Goal: Transaction & Acquisition: Book appointment/travel/reservation

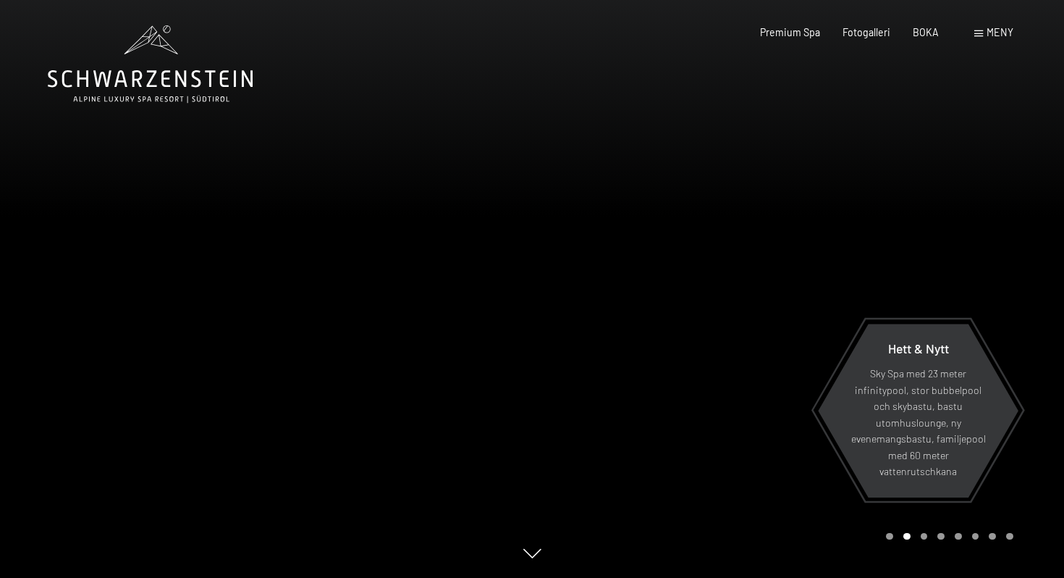
click at [926, 38] on div "BOKA" at bounding box center [926, 32] width 26 height 14
click at [926, 28] on font "BOKA" at bounding box center [926, 30] width 26 height 12
click at [928, 31] on font "BOKA" at bounding box center [926, 30] width 26 height 12
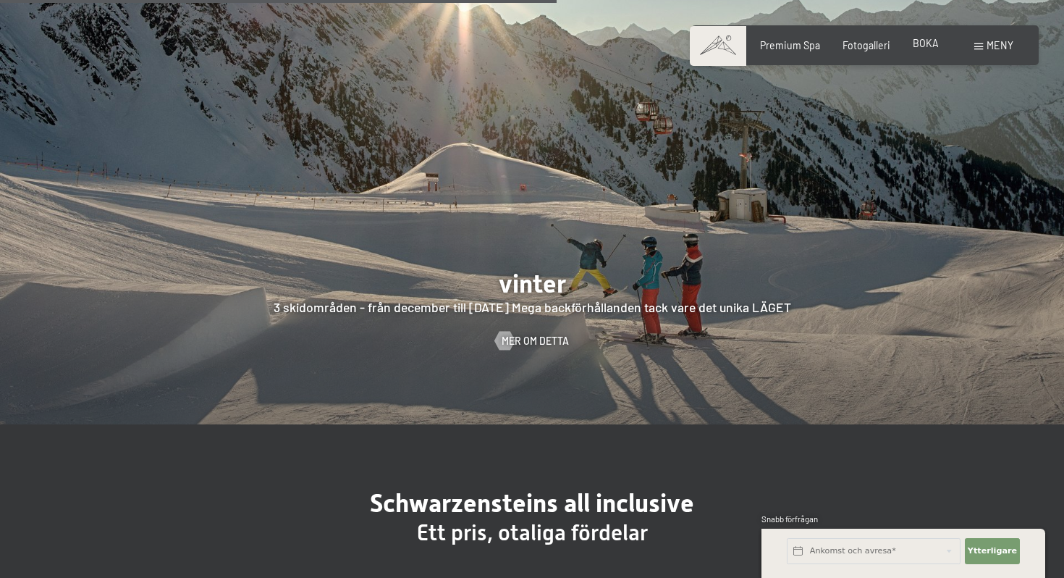
scroll to position [3034, 0]
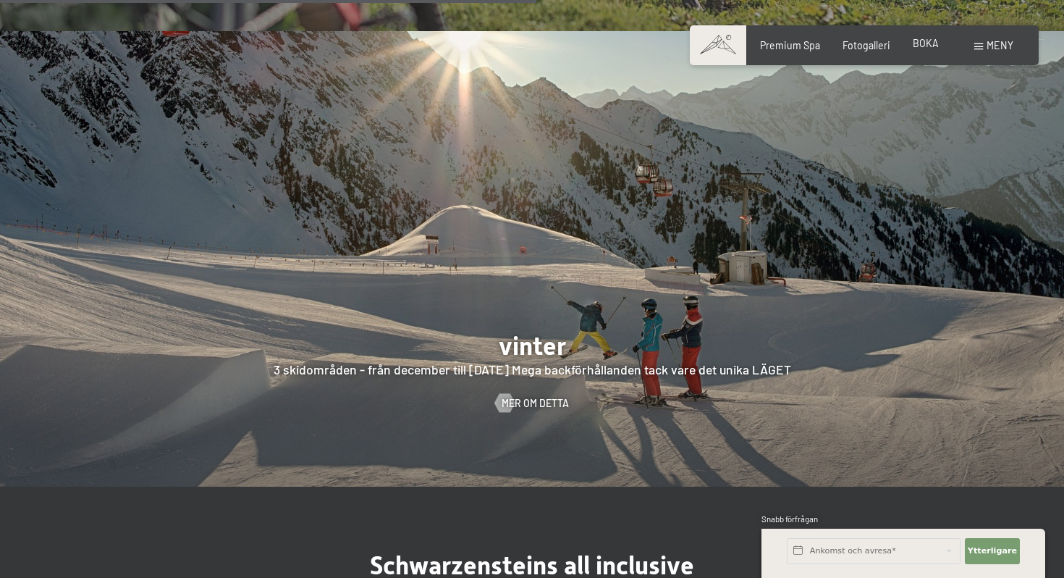
click at [929, 48] on font "BOKA" at bounding box center [926, 43] width 26 height 12
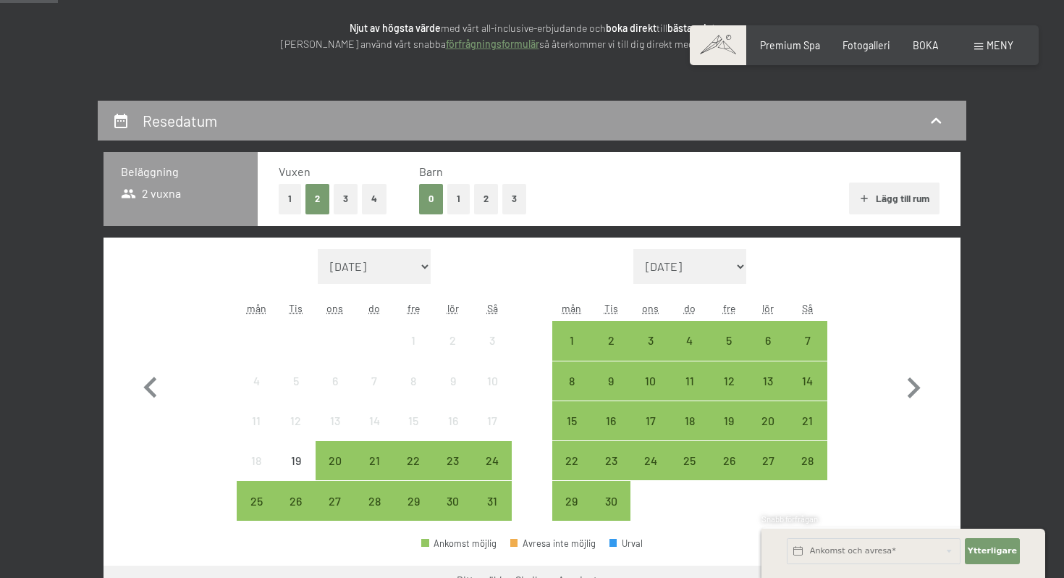
scroll to position [208, 0]
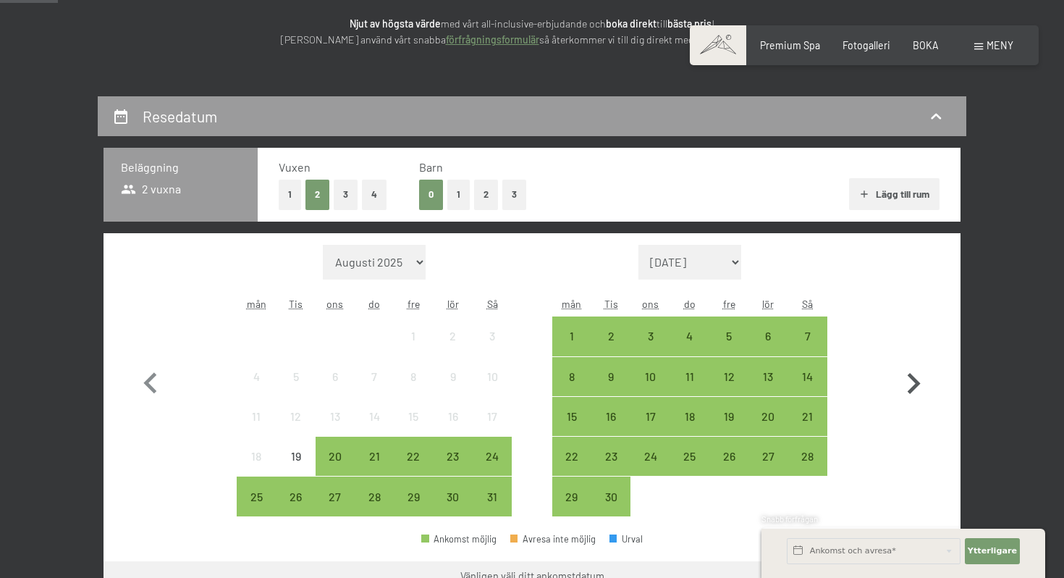
click at [908, 382] on icon "button" at bounding box center [913, 384] width 42 height 42
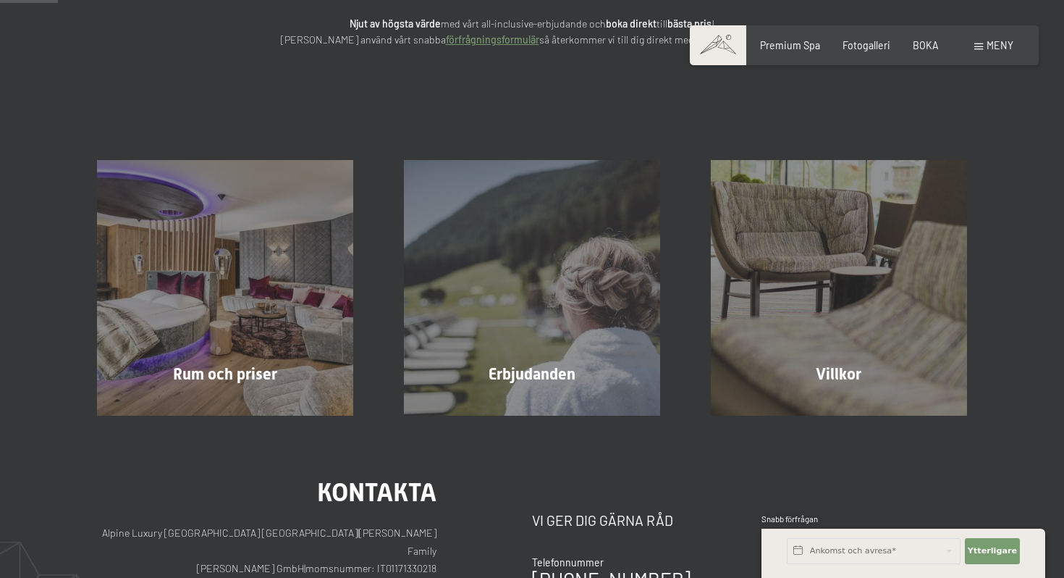
click at [908, 382] on div "Villkor Läs mer" at bounding box center [838, 287] width 307 height 255
click at [918, 48] on font "BOKA" at bounding box center [926, 43] width 26 height 12
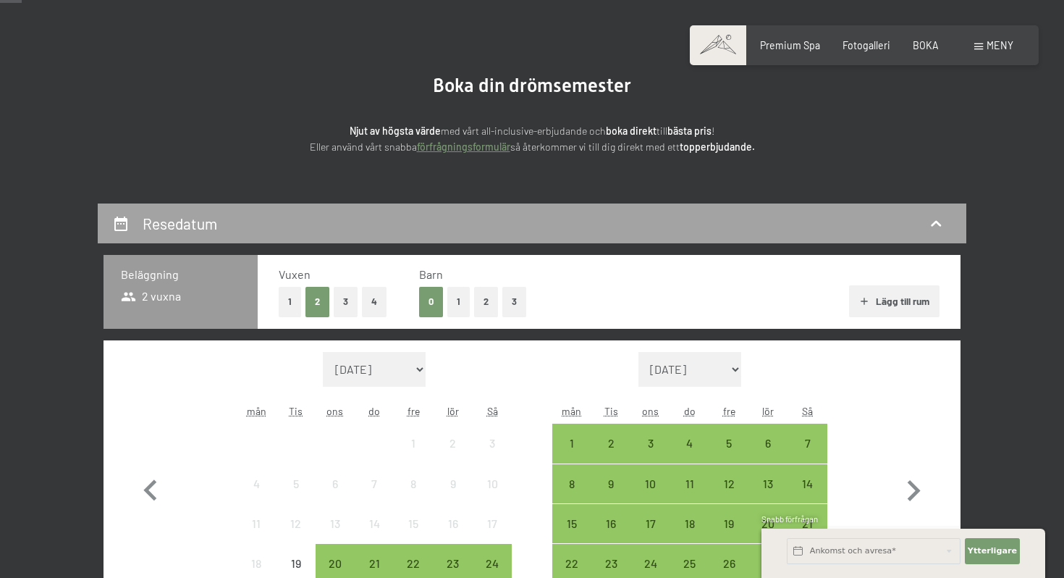
scroll to position [111, 0]
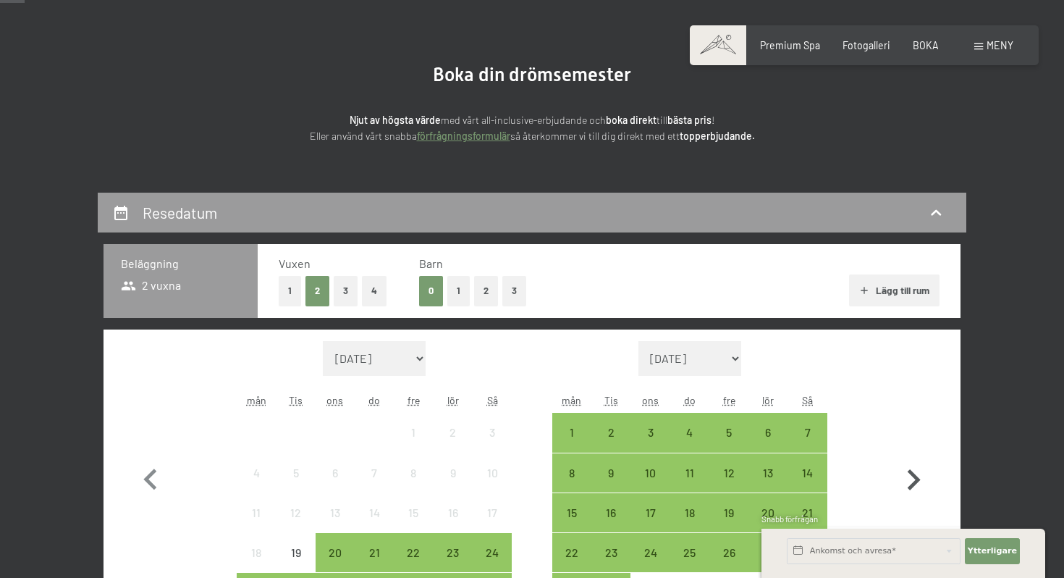
click at [918, 481] on icon "button" at bounding box center [914, 479] width 13 height 21
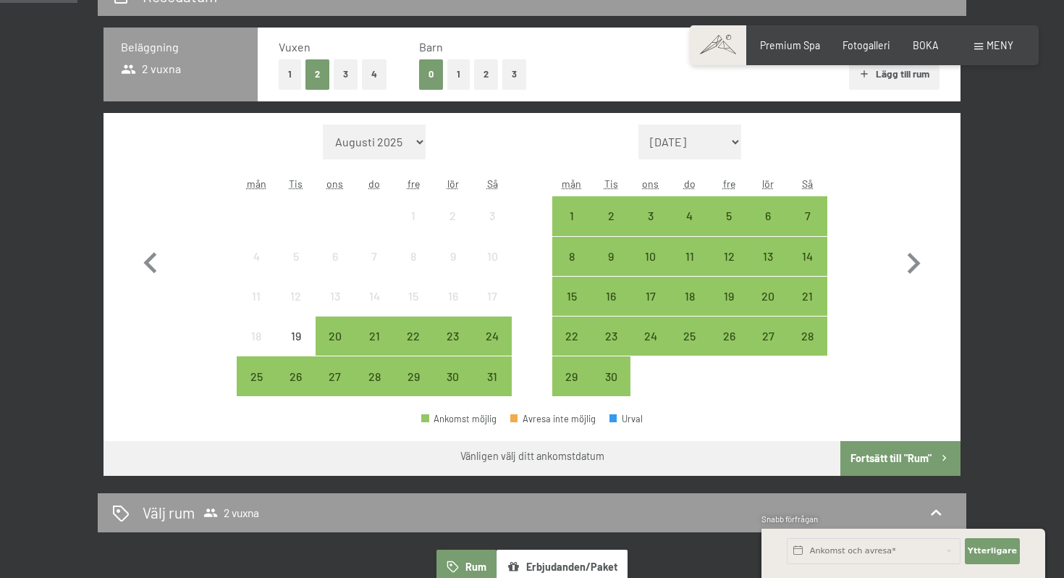
scroll to position [358, 0]
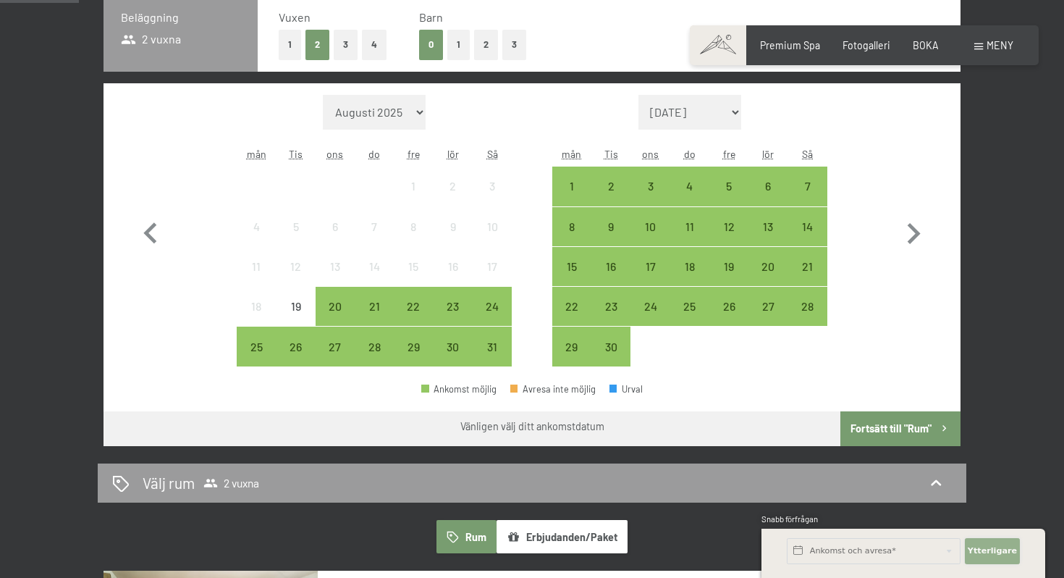
click at [993, 556] on span "Ytterligare" at bounding box center [992, 551] width 49 height 12
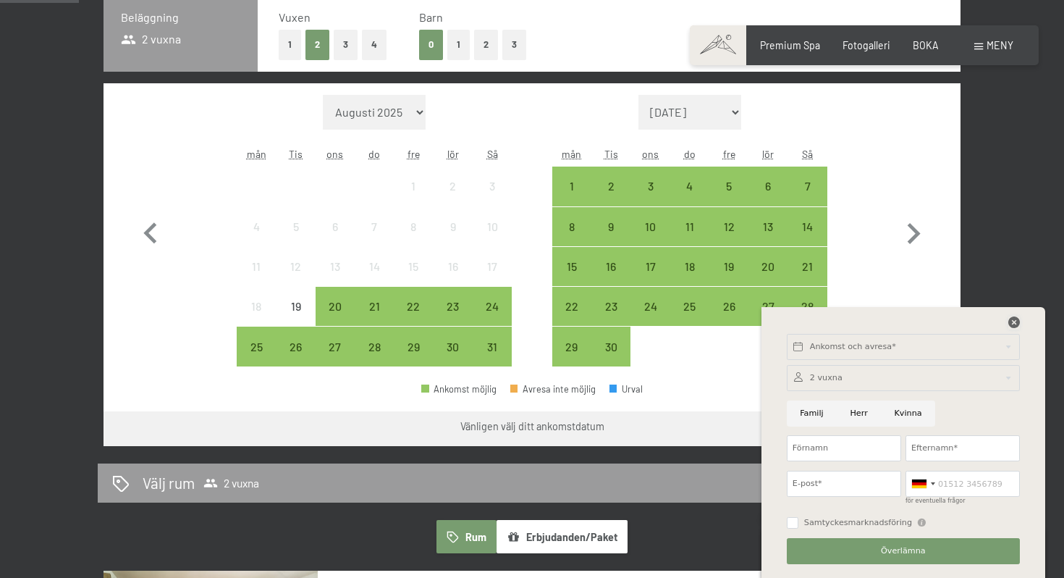
click at [1013, 318] on icon at bounding box center [1014, 322] width 12 height 12
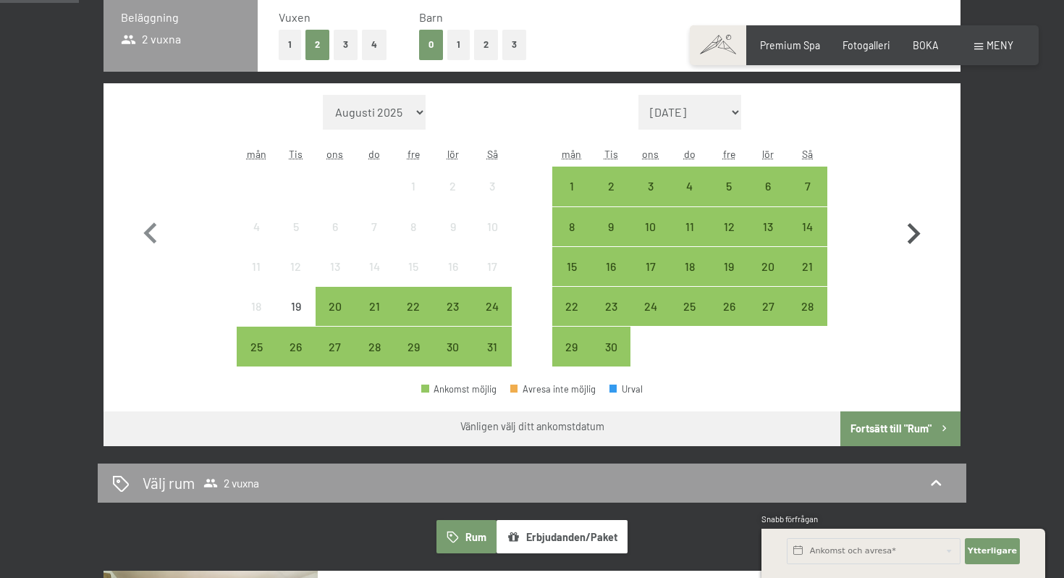
click at [915, 235] on icon "button" at bounding box center [914, 233] width 13 height 21
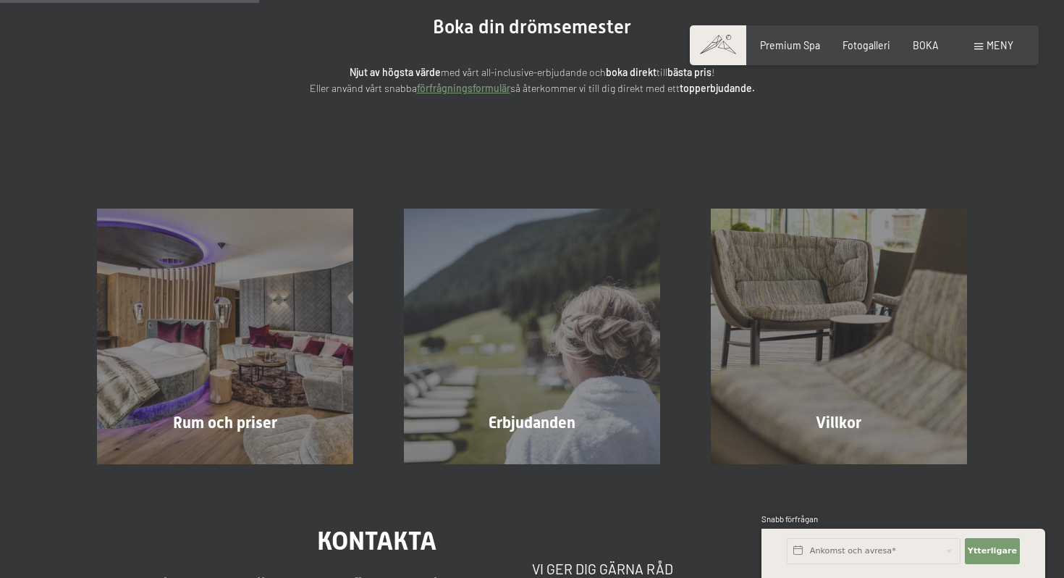
scroll to position [0, 0]
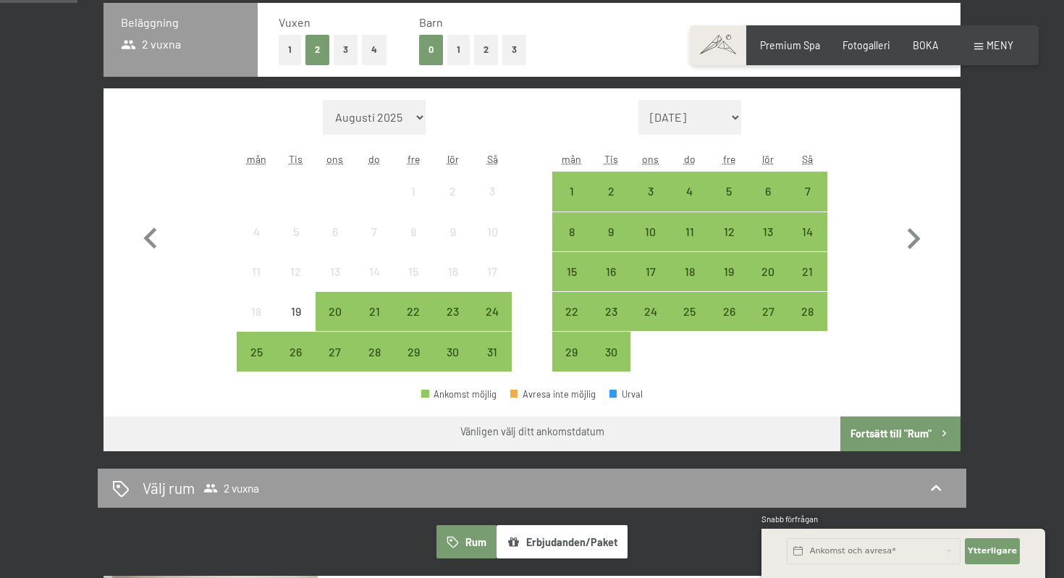
scroll to position [353, 0]
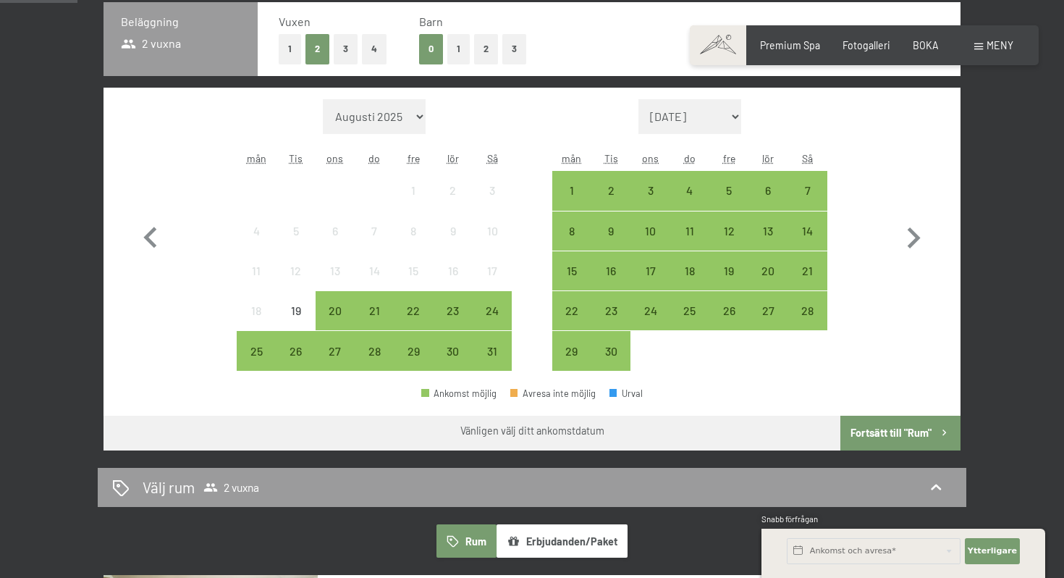
click at [872, 432] on font "Fortsätt till "Rum"" at bounding box center [890, 432] width 81 height 12
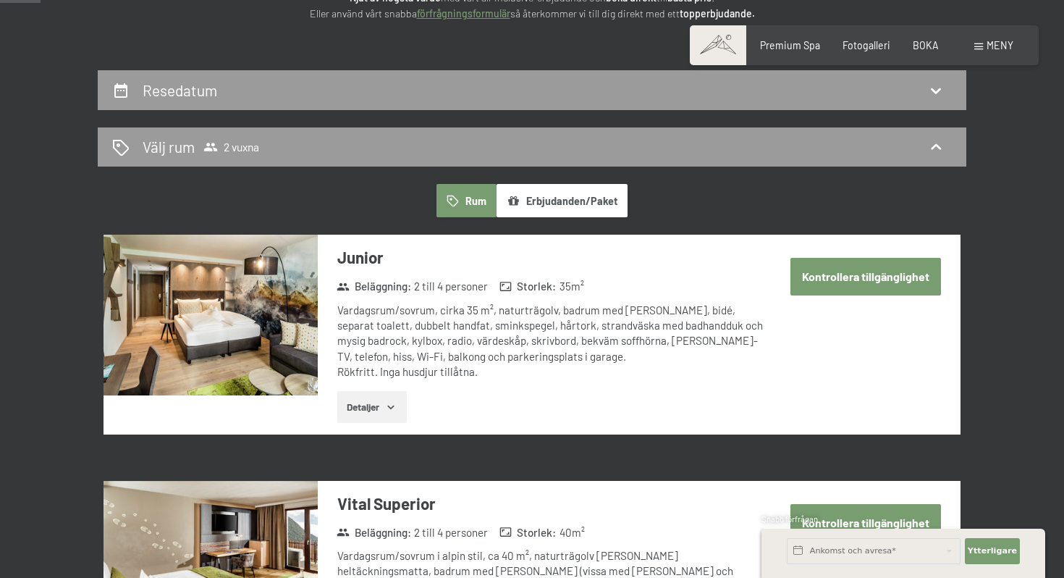
scroll to position [128, 0]
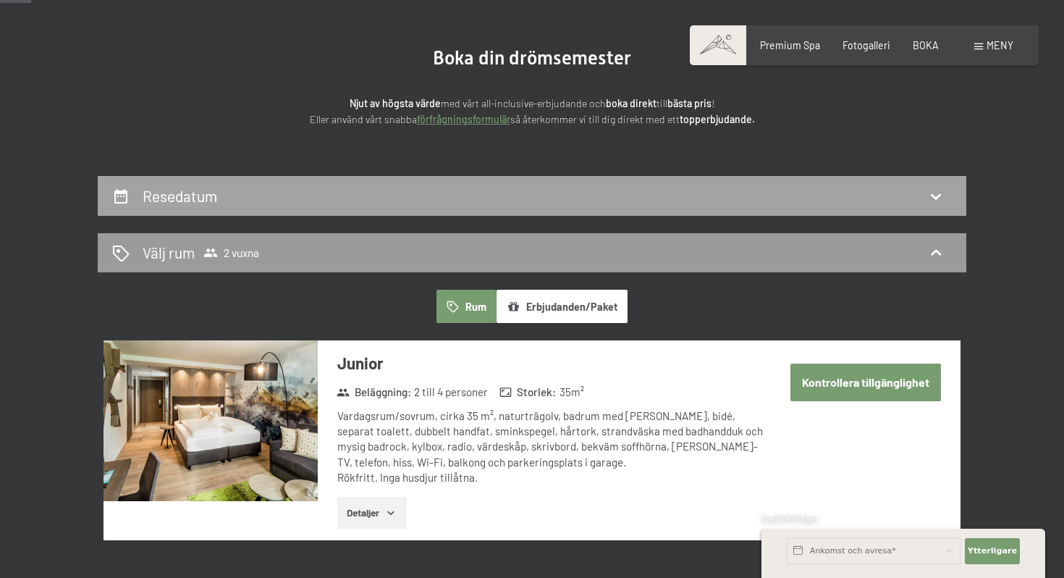
click at [197, 196] on font "Resedatum" at bounding box center [180, 196] width 75 height 18
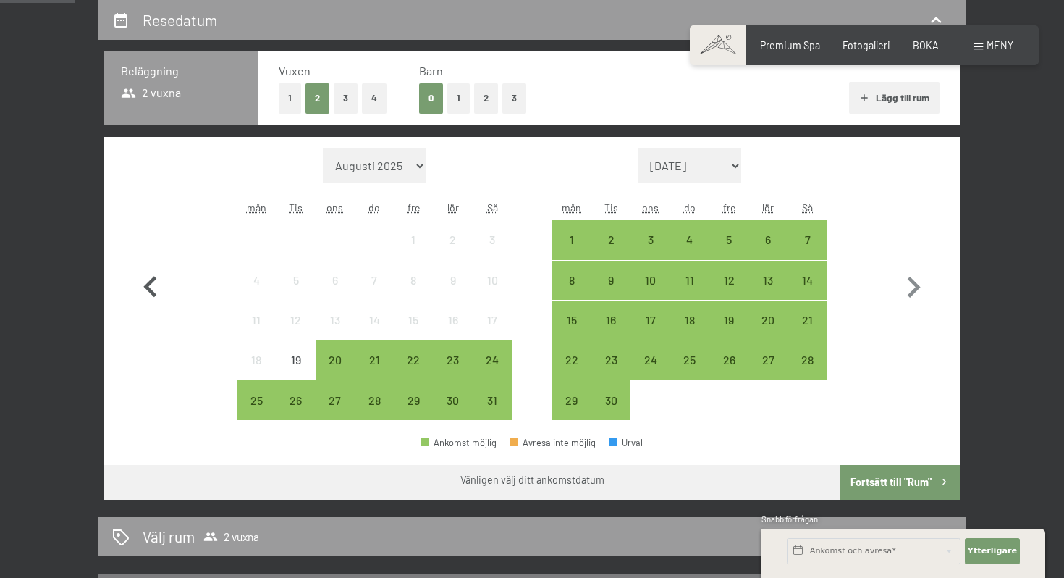
click at [154, 289] on icon "button" at bounding box center [151, 287] width 42 height 42
click at [916, 292] on icon "button" at bounding box center [913, 287] width 42 height 42
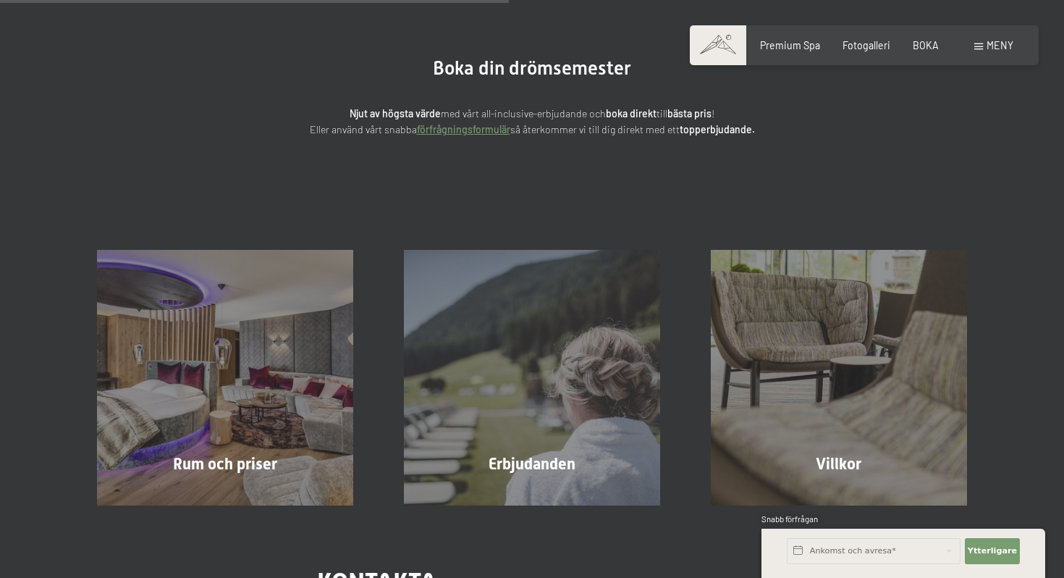
scroll to position [0, 0]
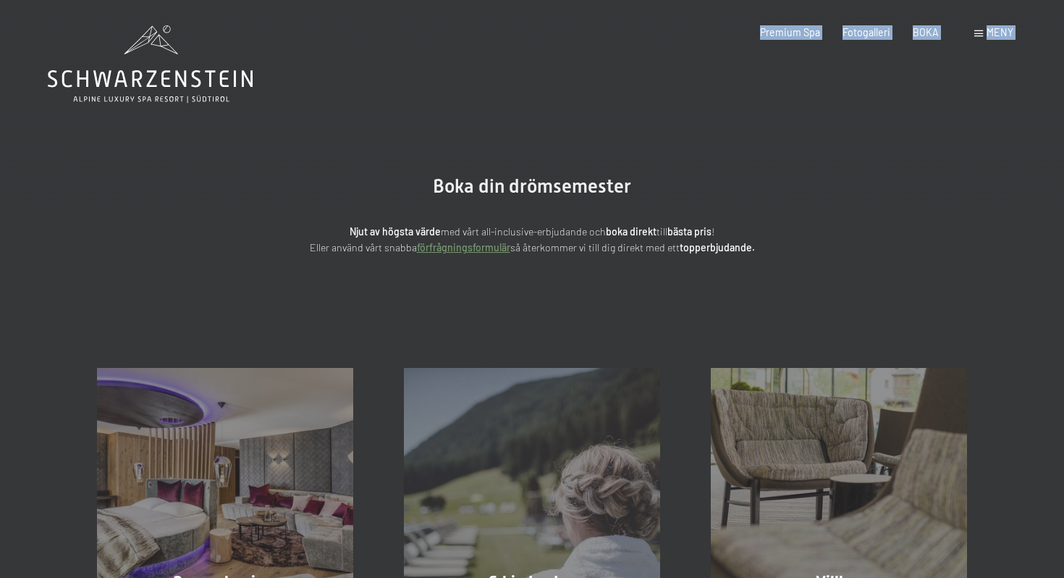
drag, startPoint x: 257, startPoint y: 77, endPoint x: 68, endPoint y: 66, distance: 189.3
click at [64, 75] on icon at bounding box center [150, 78] width 205 height 17
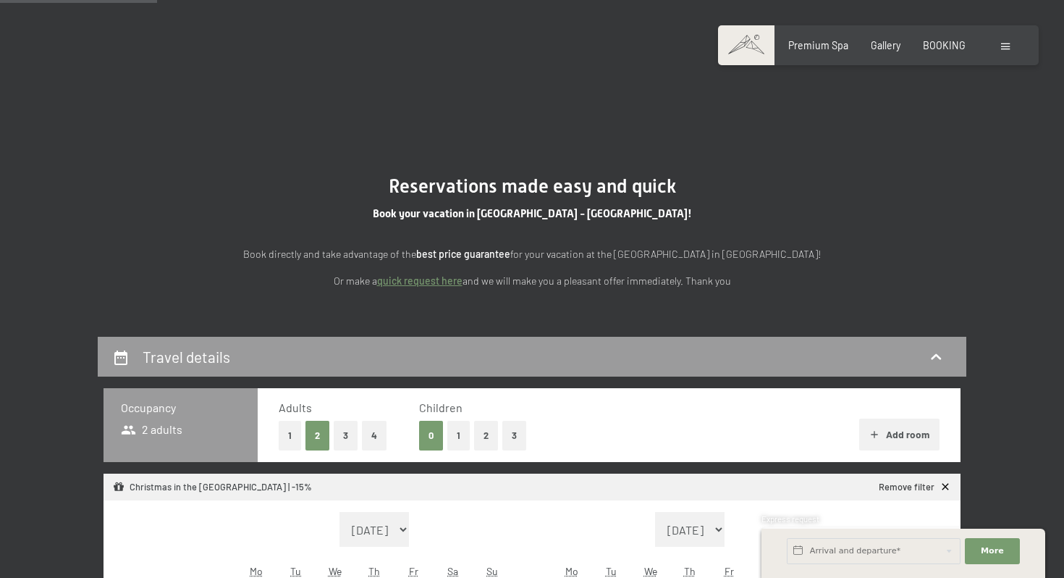
select select "[DATE]"
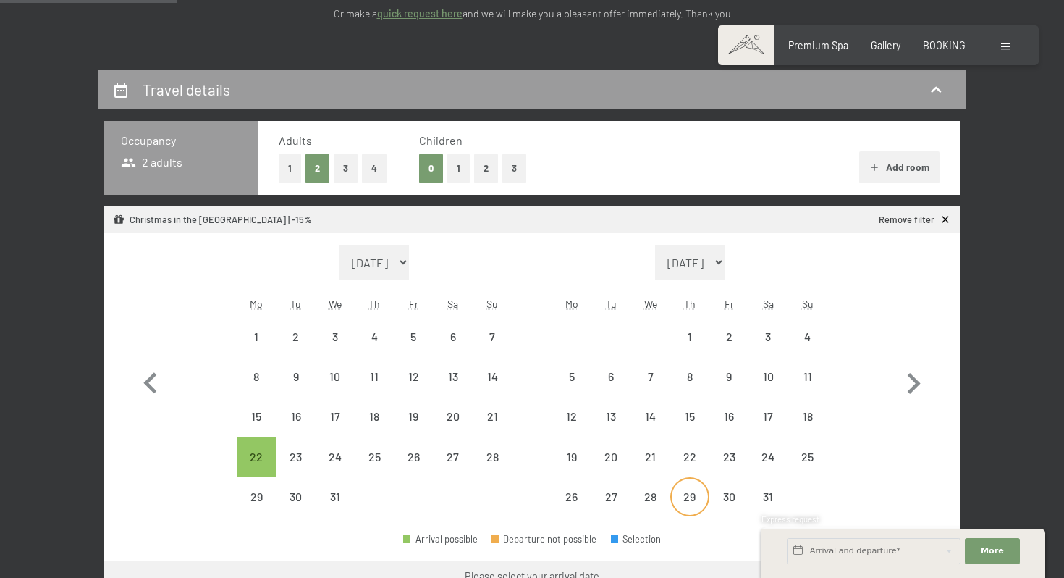
click at [696, 502] on div "29" at bounding box center [690, 509] width 36 height 36
select select "[DATE]"
select select "2026-01-01"
click at [915, 385] on icon "button" at bounding box center [914, 383] width 13 height 21
select select "2026-01-01"
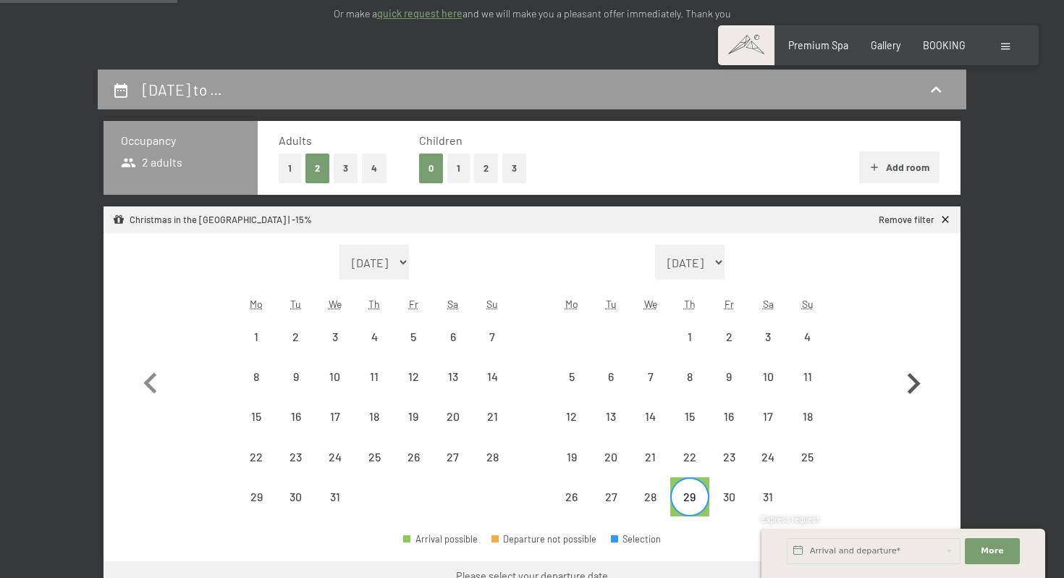
select select "2026-02-01"
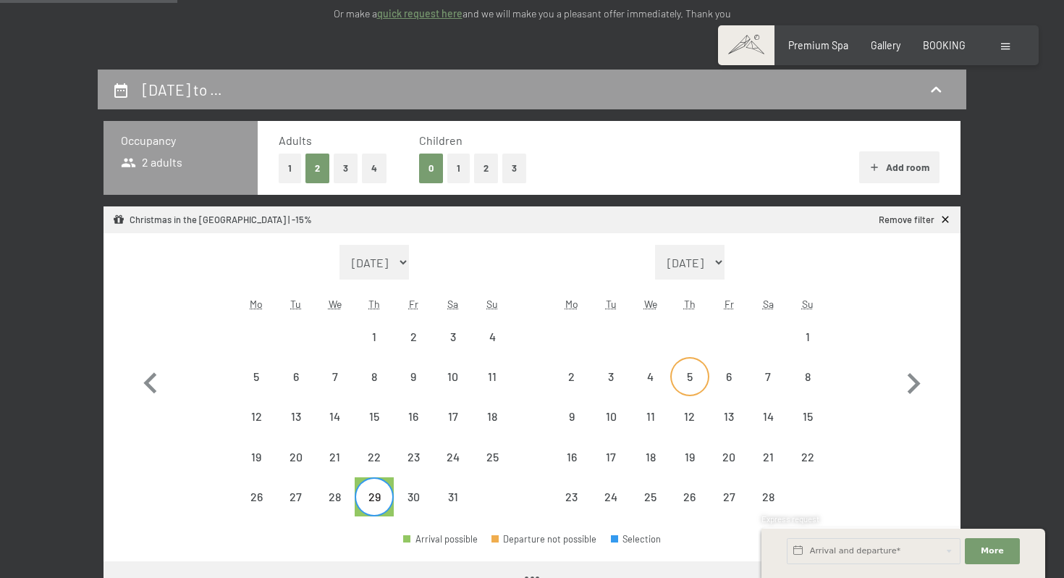
select select "2026-01-01"
select select "2026-02-01"
click at [604, 376] on div "3" at bounding box center [611, 389] width 36 height 36
select select "2026-01-01"
select select "2026-02-01"
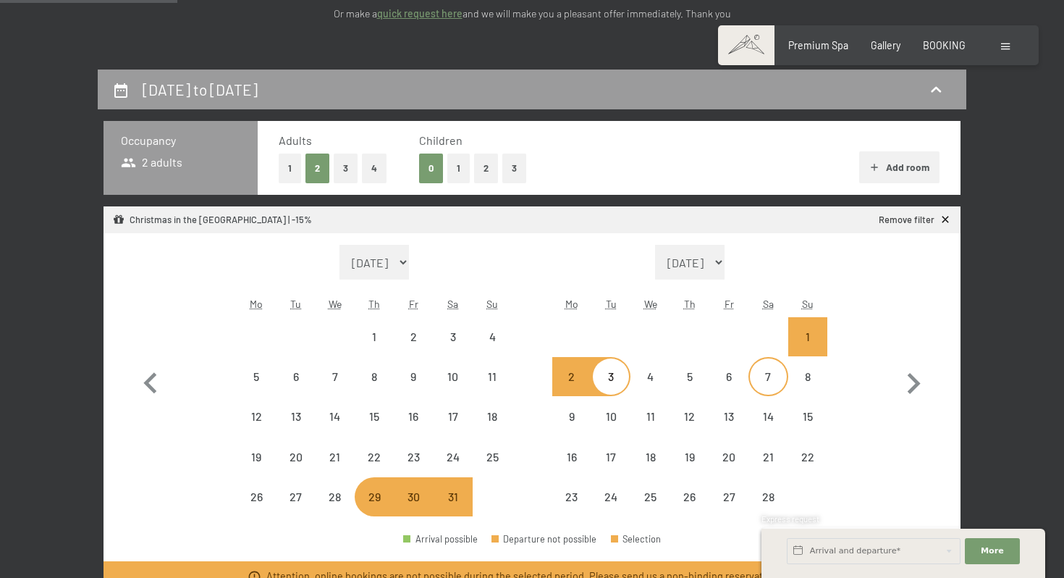
select select "2025-12-01"
select select "2026-01-01"
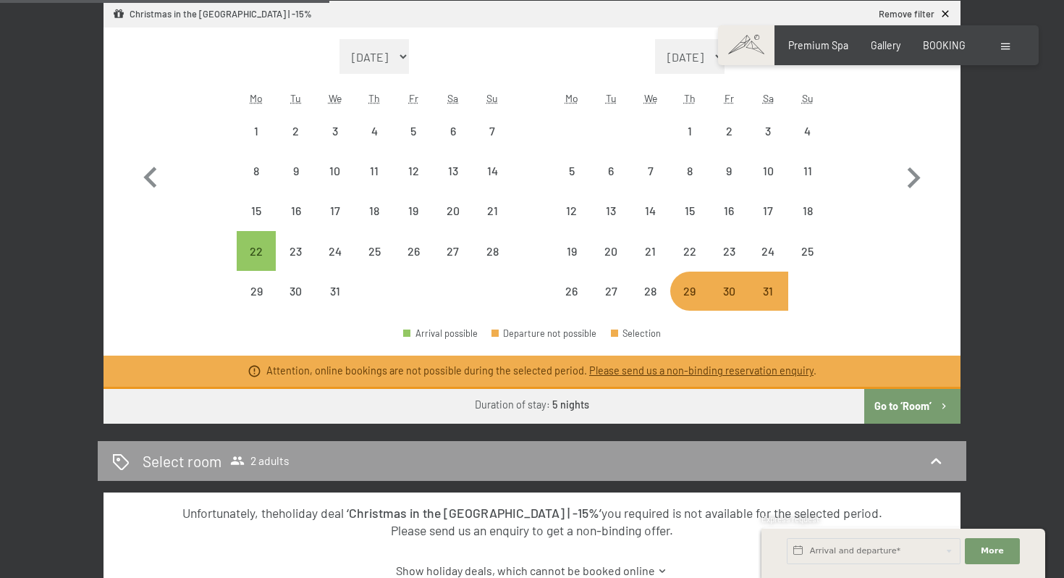
scroll to position [471, 0]
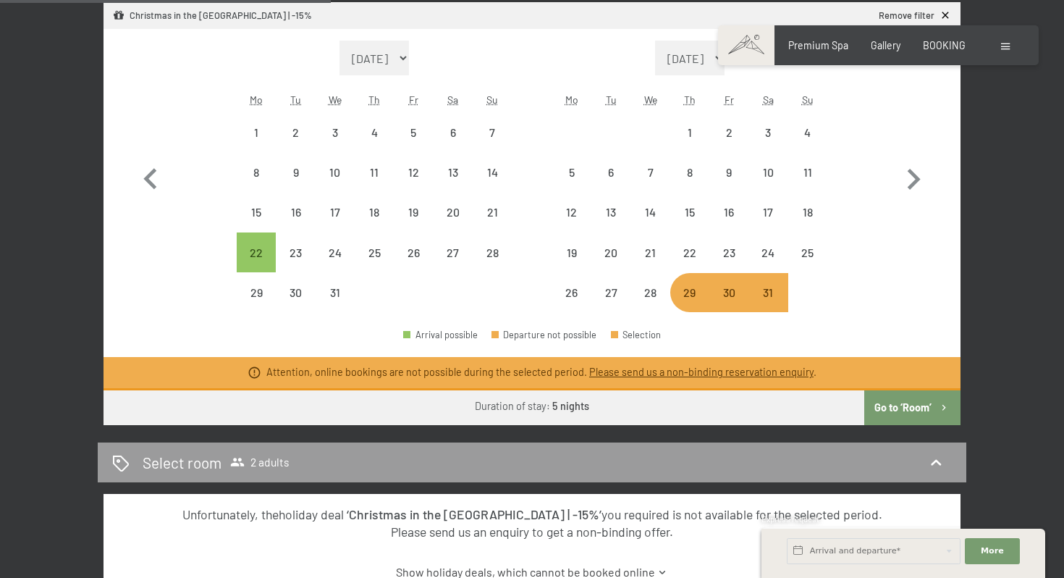
click at [695, 301] on div "29" at bounding box center [690, 305] width 36 height 36
select select "2025-12-01"
select select "2026-01-01"
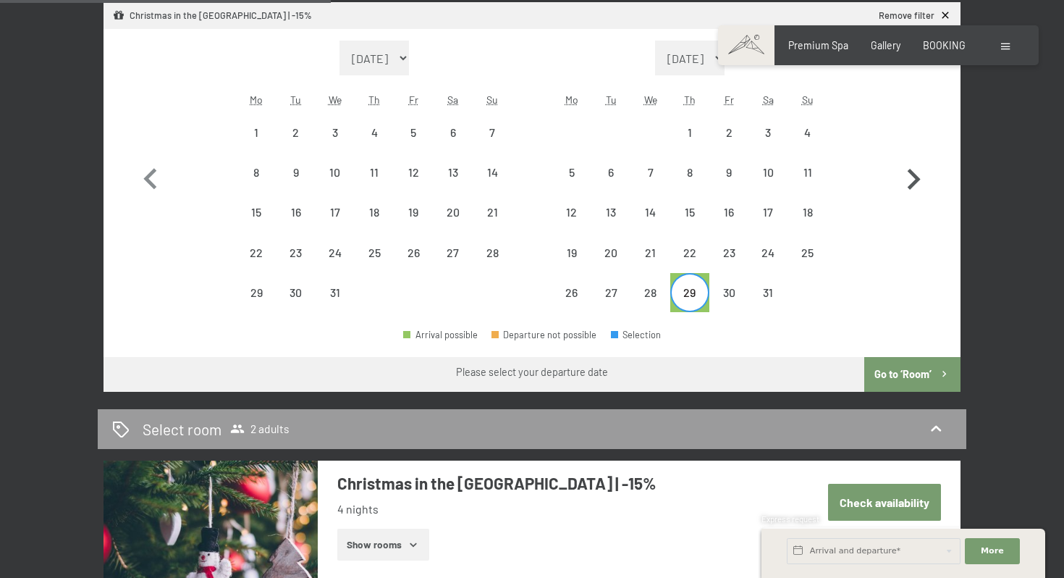
click at [913, 183] on icon "button" at bounding box center [914, 179] width 13 height 21
select select "2026-01-01"
select select "2026-02-01"
click at [658, 174] on div "4" at bounding box center [650, 184] width 36 height 36
select select "2026-01-01"
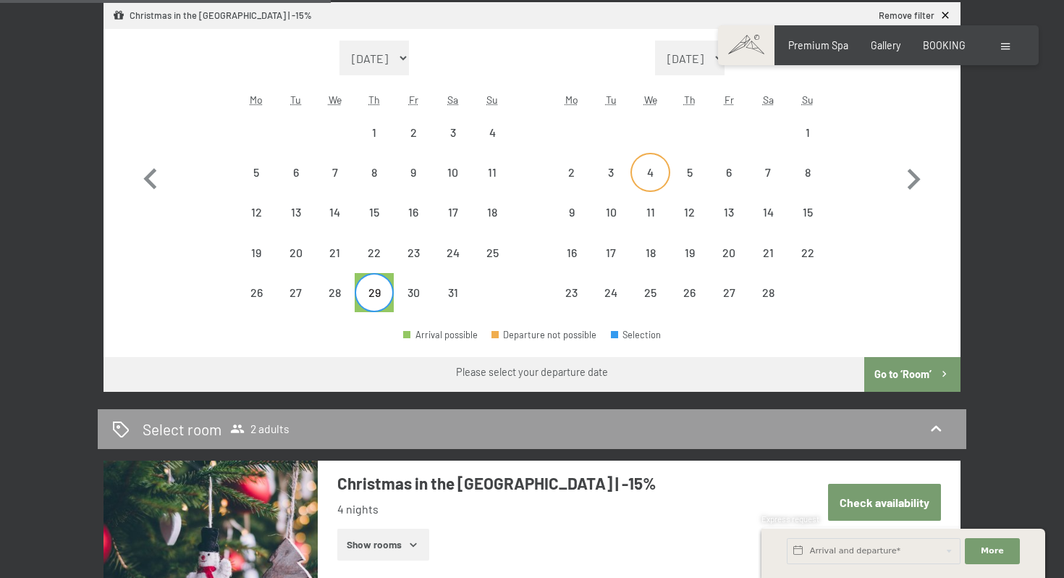
select select "2026-02-01"
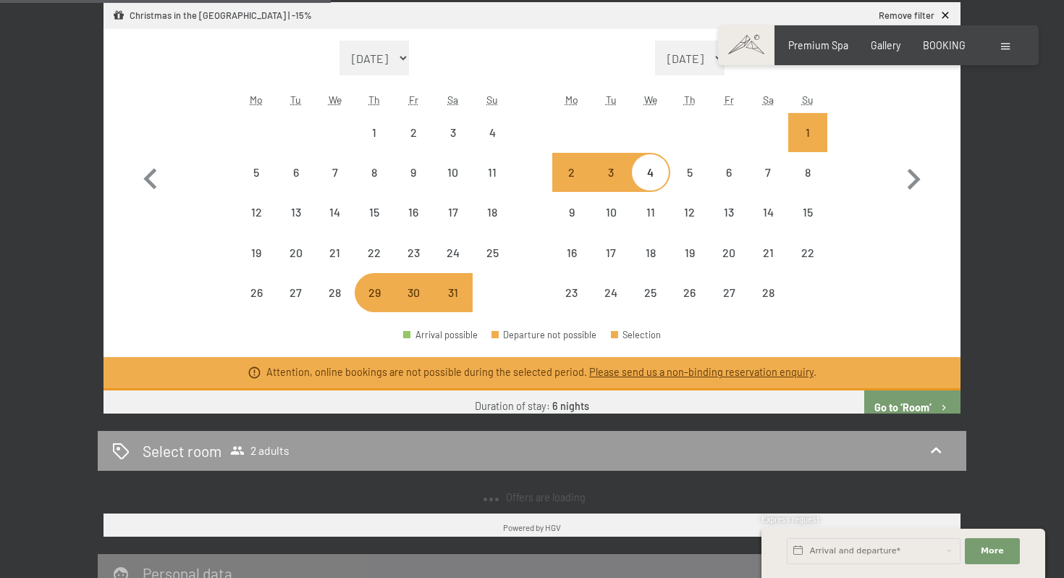
select select "2025-12-01"
select select "2026-01-01"
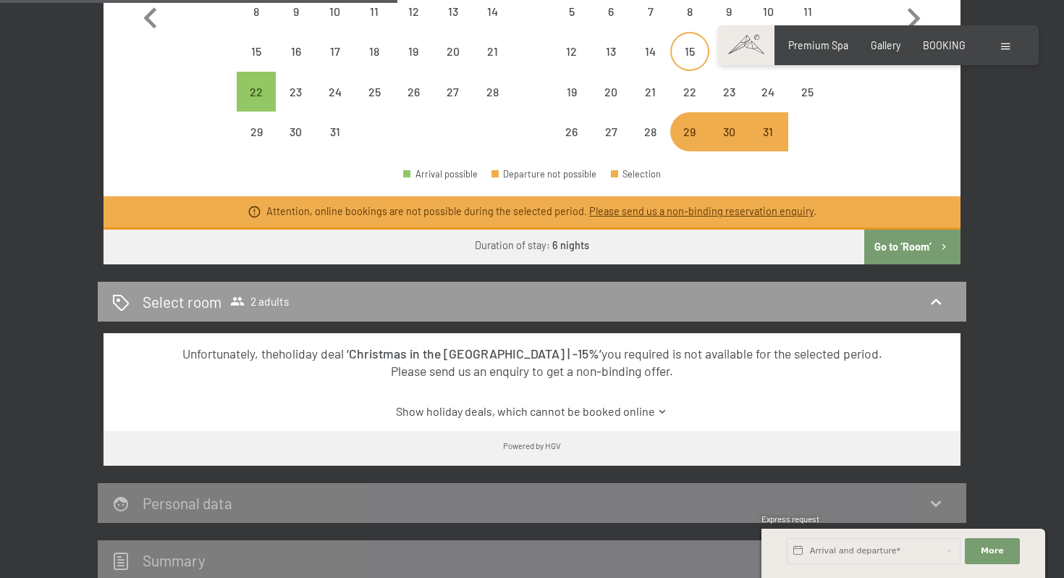
scroll to position [445, 0]
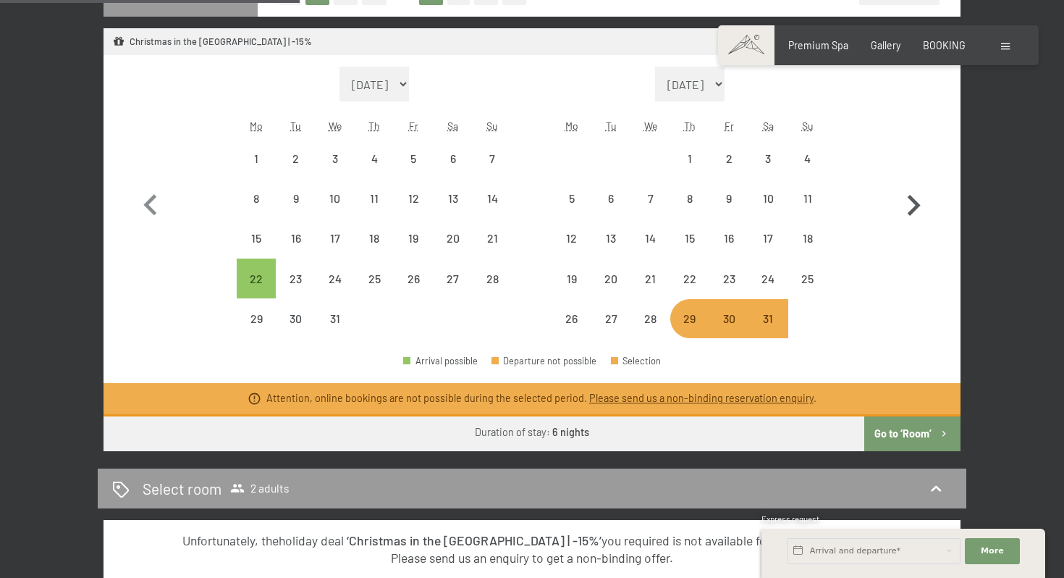
click at [911, 209] on icon "button" at bounding box center [913, 206] width 42 height 42
select select "2026-01-01"
select select "2026-02-01"
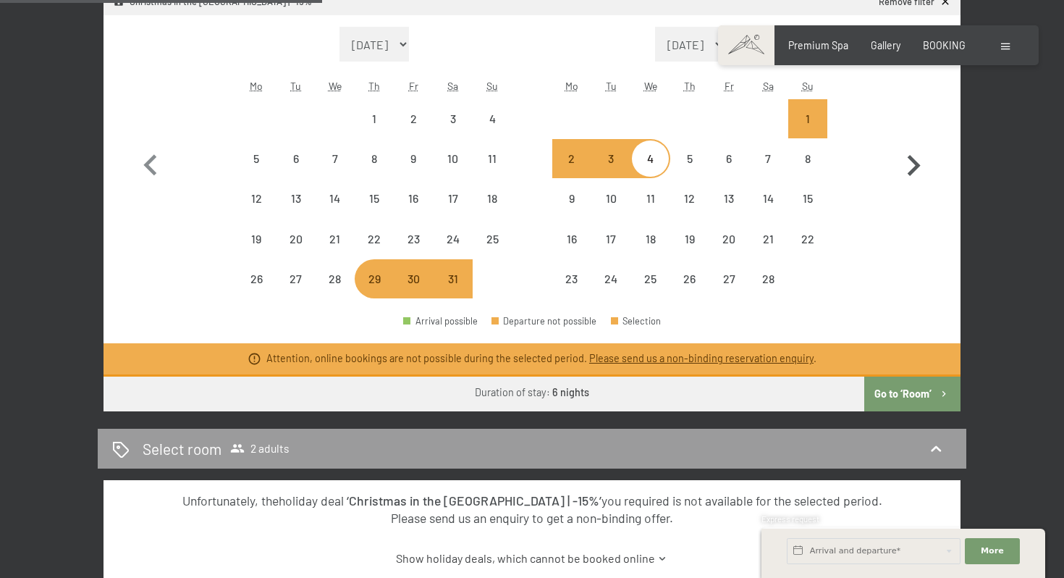
scroll to position [478, 0]
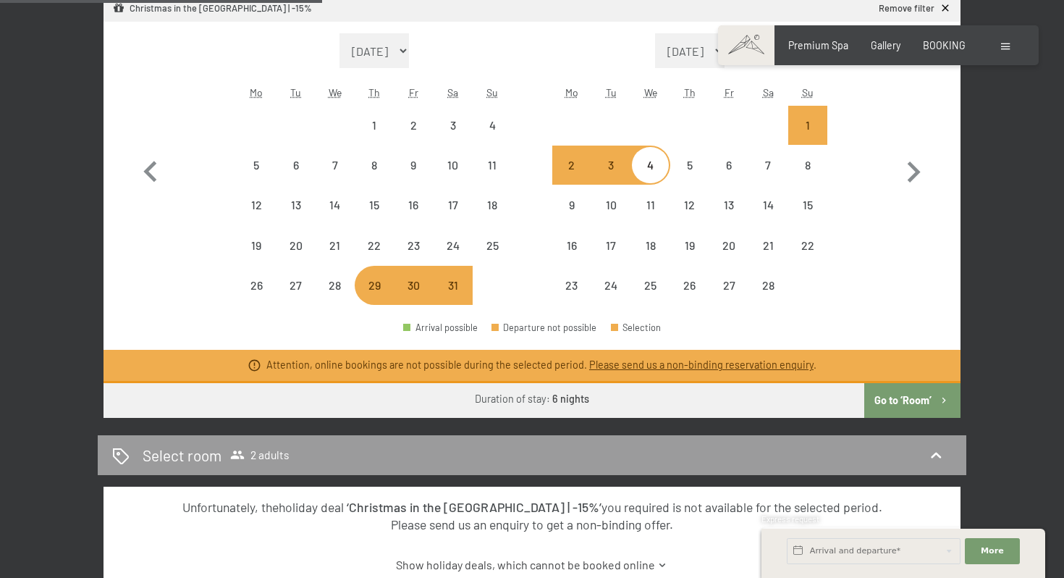
click at [372, 292] on div "29" at bounding box center [374, 297] width 36 height 36
select select "2026-01-01"
select select "2026-02-01"
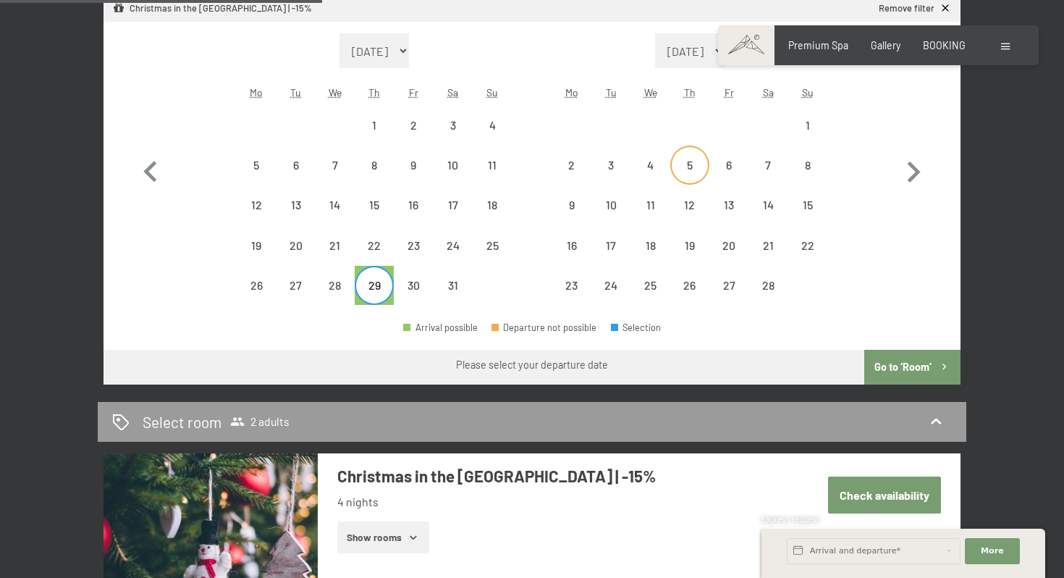
click at [696, 161] on div "5" at bounding box center [690, 177] width 36 height 36
select select "2026-01-01"
select select "2026-02-01"
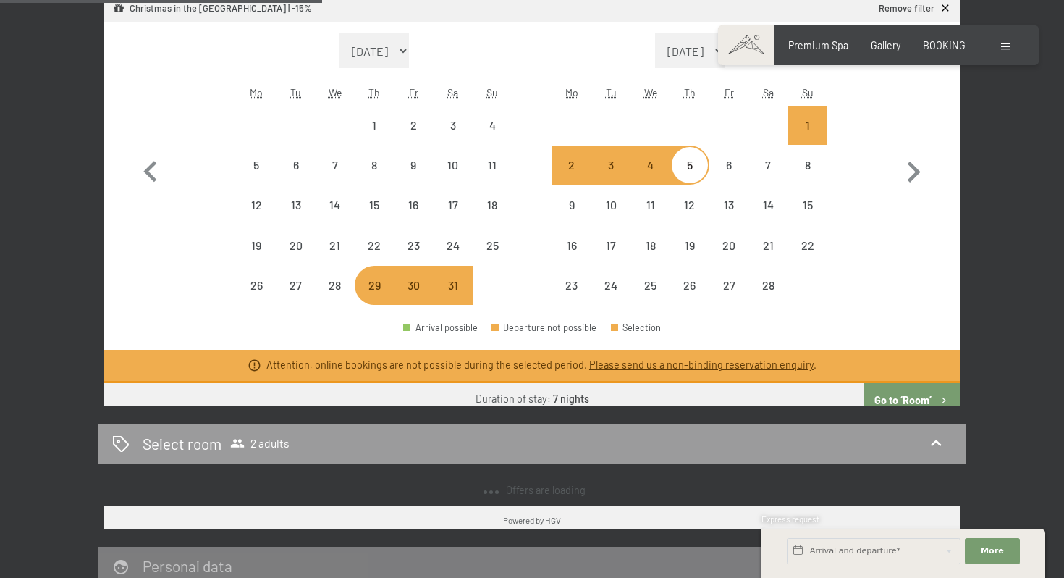
select select "2025-12-01"
select select "2026-01-01"
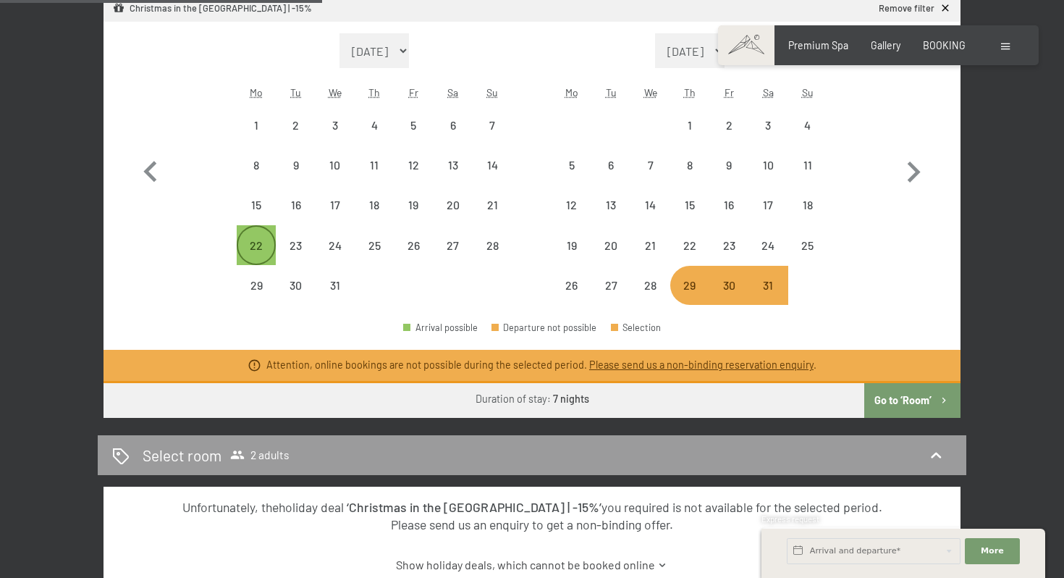
click at [254, 252] on div "22" at bounding box center [256, 258] width 36 height 36
select select "2025-12-01"
select select "2026-01-01"
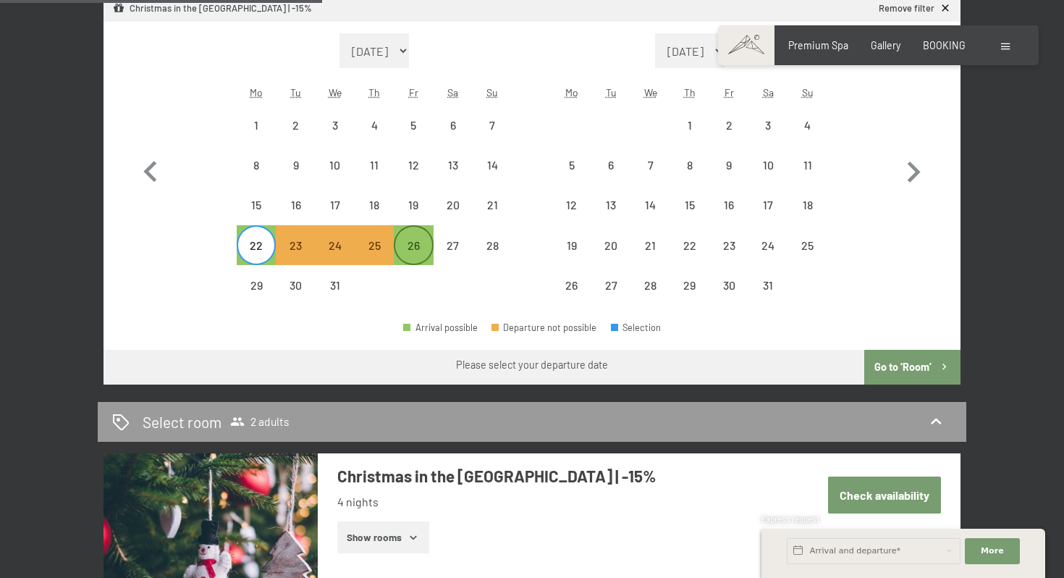
click at [422, 243] on div "26" at bounding box center [413, 258] width 36 height 36
select select "2025-12-01"
select select "2026-01-01"
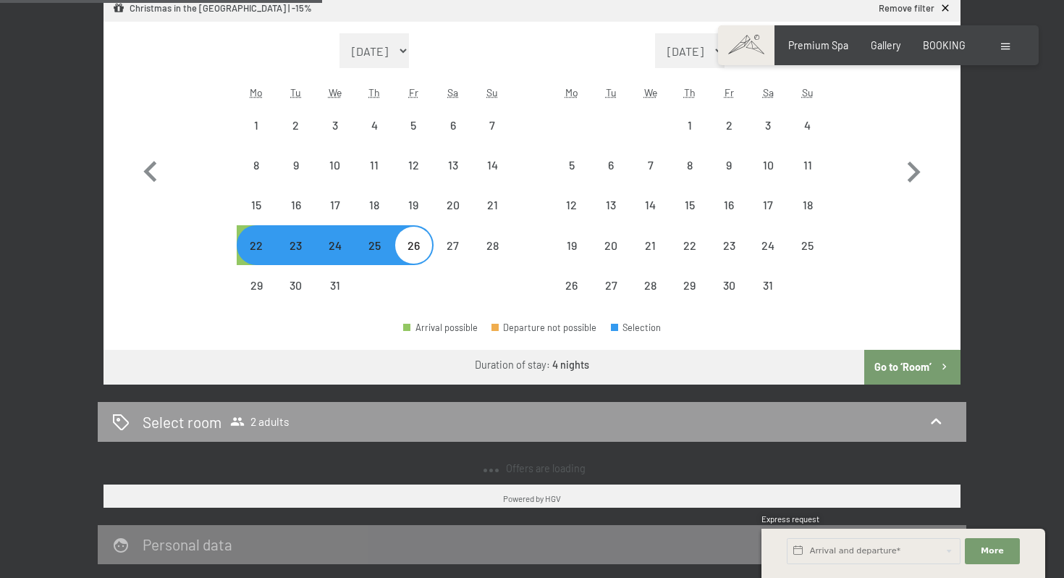
select select "2025-12-01"
select select "2026-01-01"
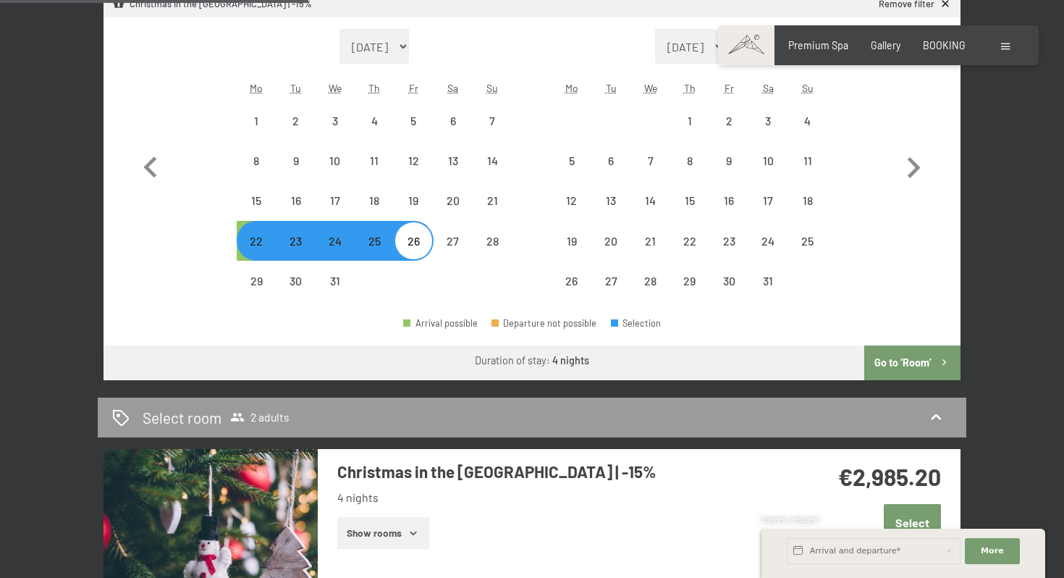
scroll to position [481, 0]
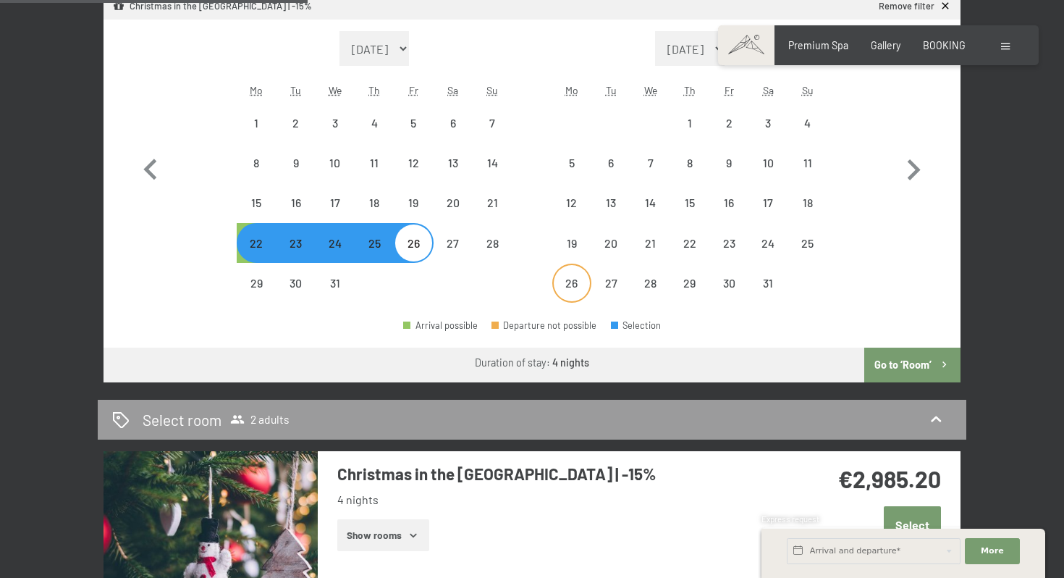
click at [580, 281] on div "26" at bounding box center [572, 295] width 36 height 36
select select "2025-12-01"
select select "2026-01-01"
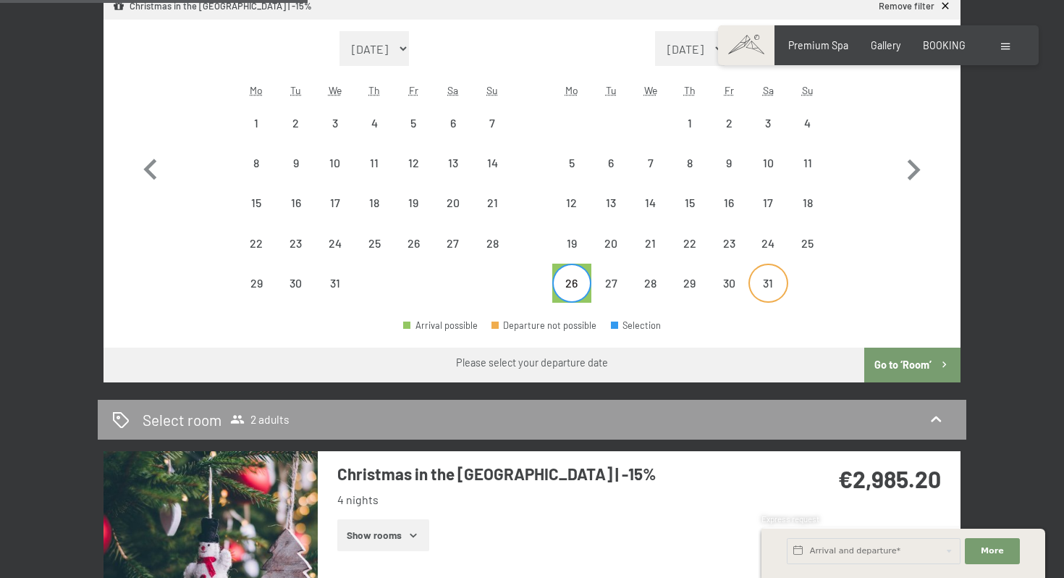
click at [755, 284] on div "31" at bounding box center [768, 295] width 36 height 36
select select "2025-12-01"
select select "2026-01-01"
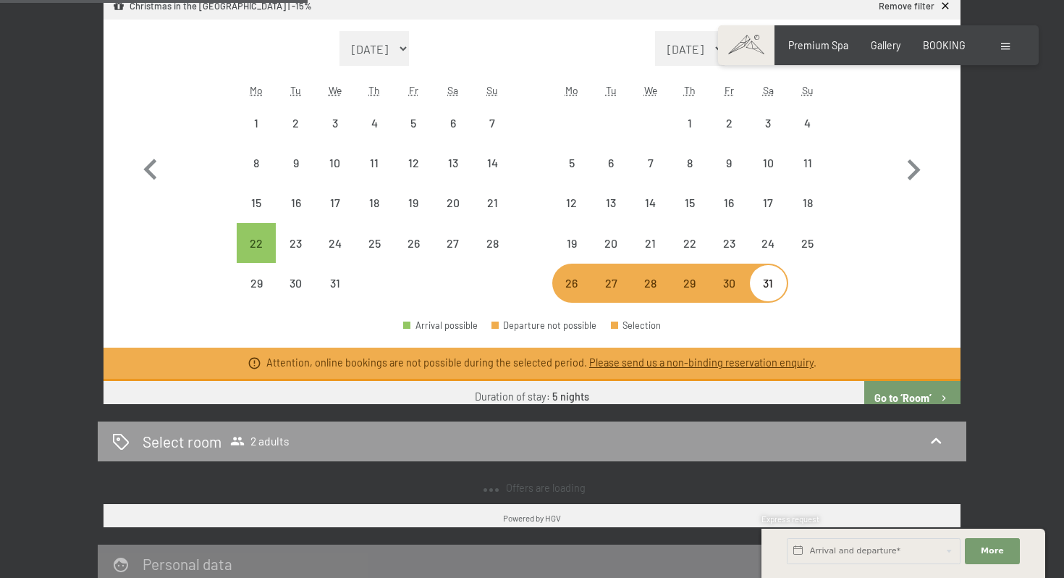
select select "2025-12-01"
select select "2026-01-01"
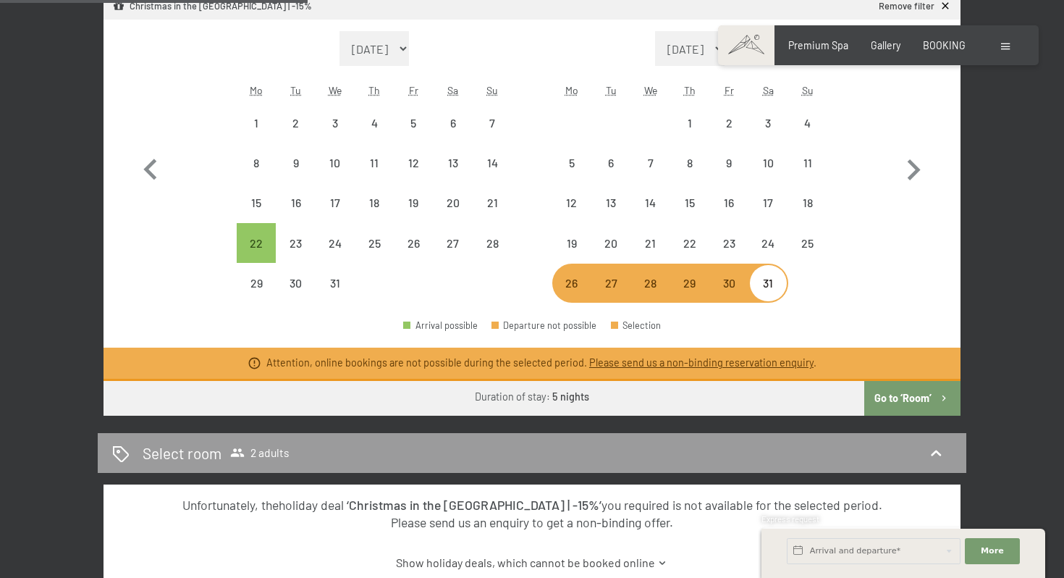
click at [575, 291] on div "26" at bounding box center [572, 295] width 36 height 36
select select "2025-12-01"
select select "2026-01-01"
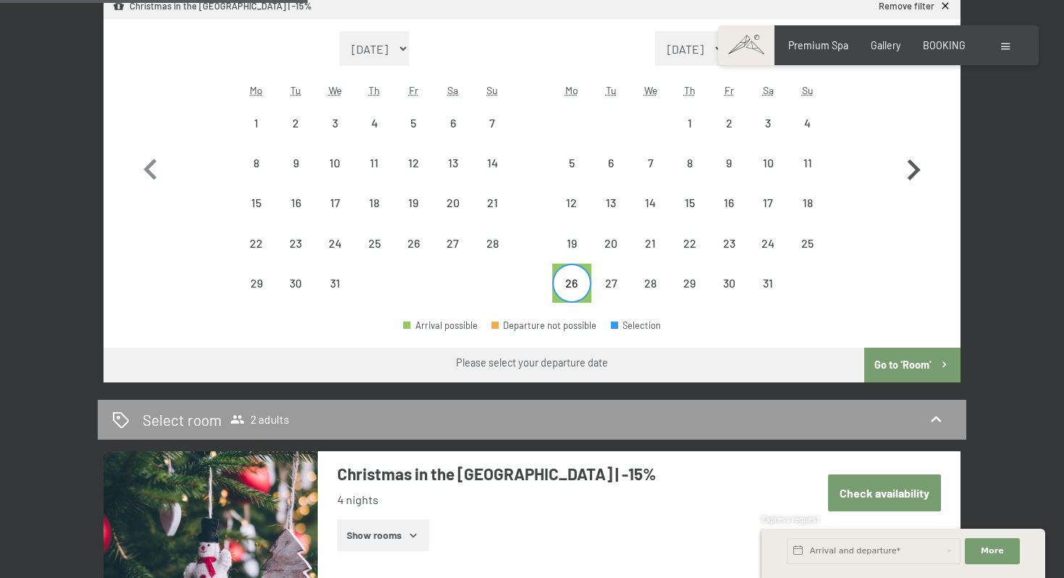
click at [909, 167] on icon "button" at bounding box center [913, 170] width 42 height 42
select select "2026-01-01"
select select "2026-02-01"
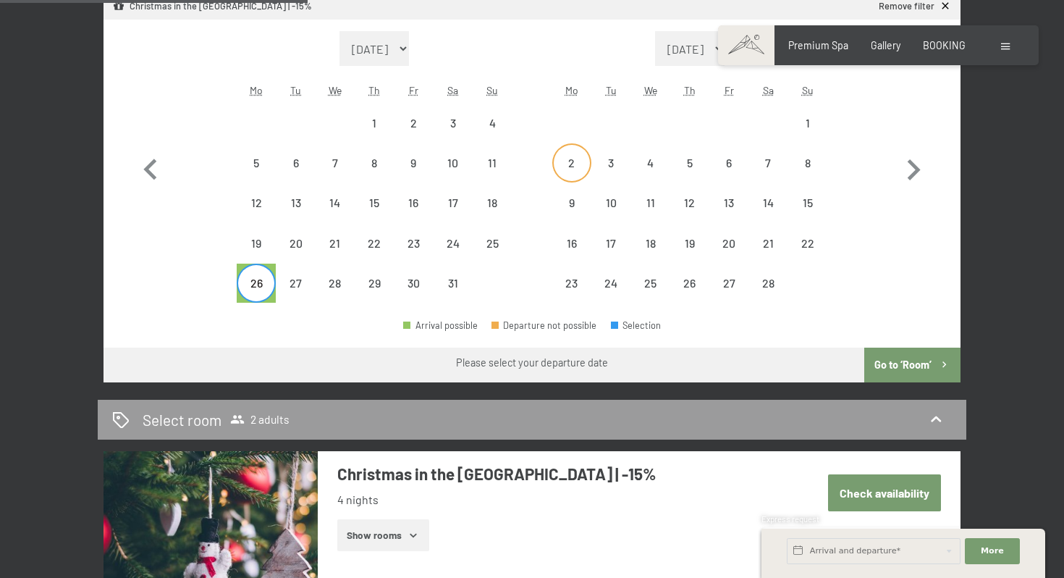
click at [579, 174] on div "2" at bounding box center [572, 175] width 36 height 36
select select "2026-01-01"
select select "2026-02-01"
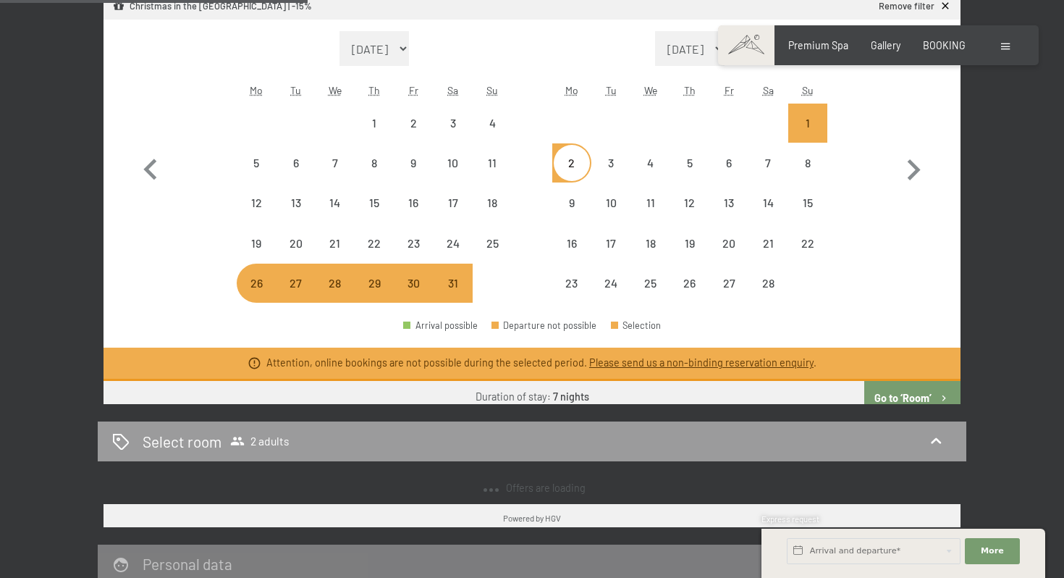
select select "2025-12-01"
select select "2026-01-01"
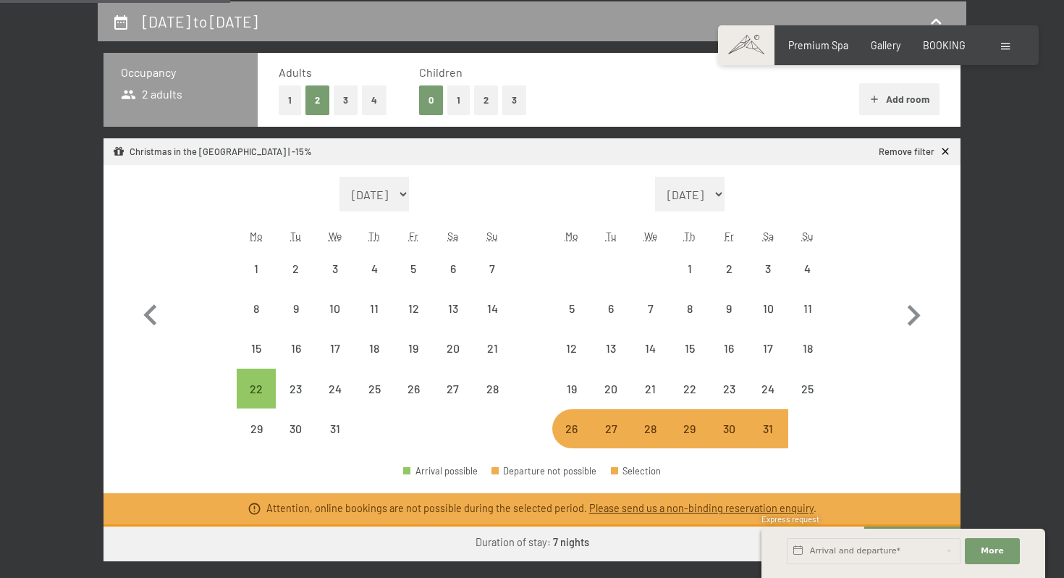
scroll to position [347, 0]
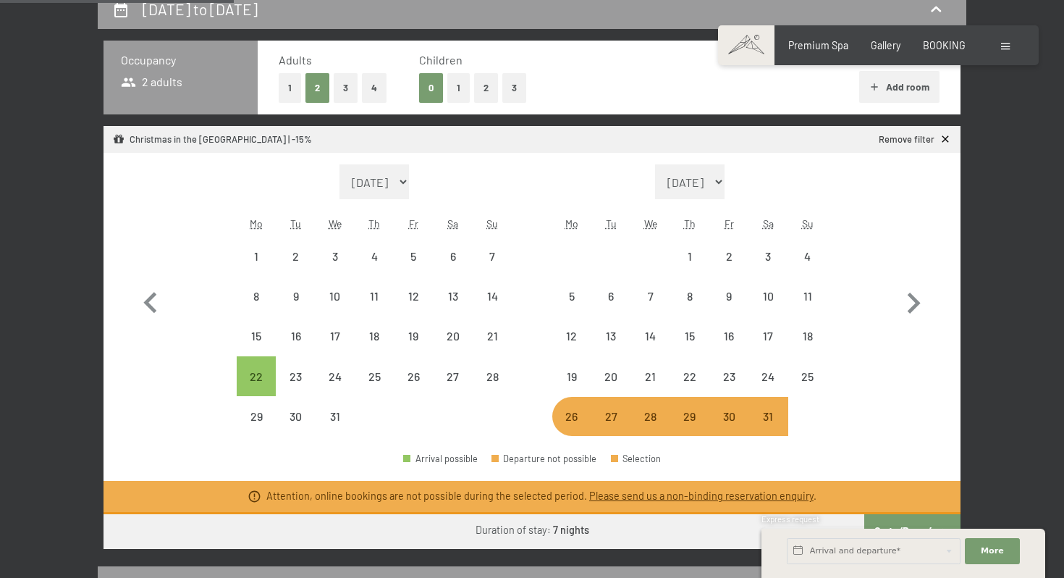
click at [942, 137] on icon at bounding box center [945, 139] width 7 height 7
select select "2025-12-01"
select select "2026-01-01"
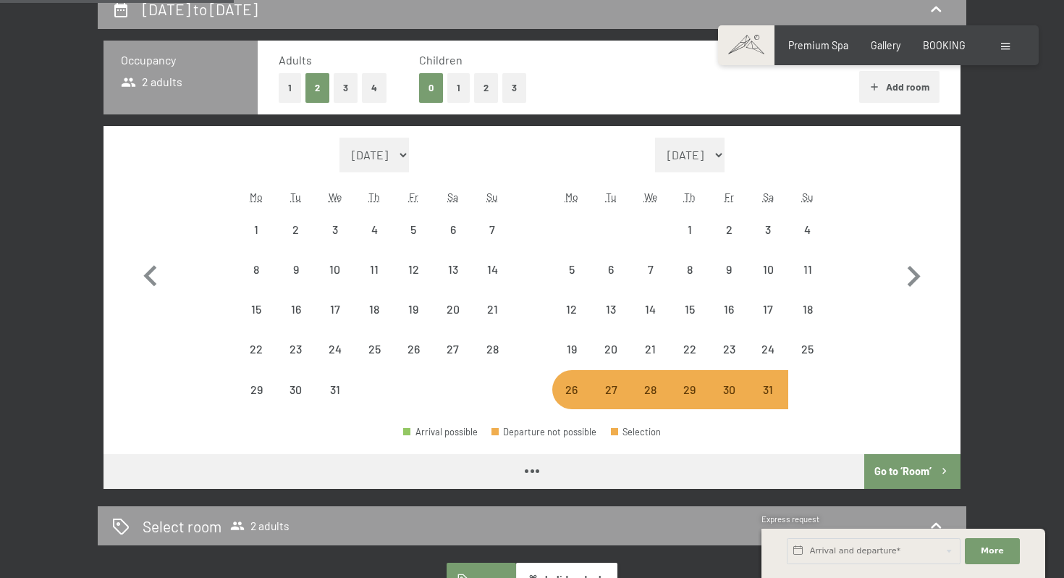
select select "2025-12-01"
select select "2026-01-01"
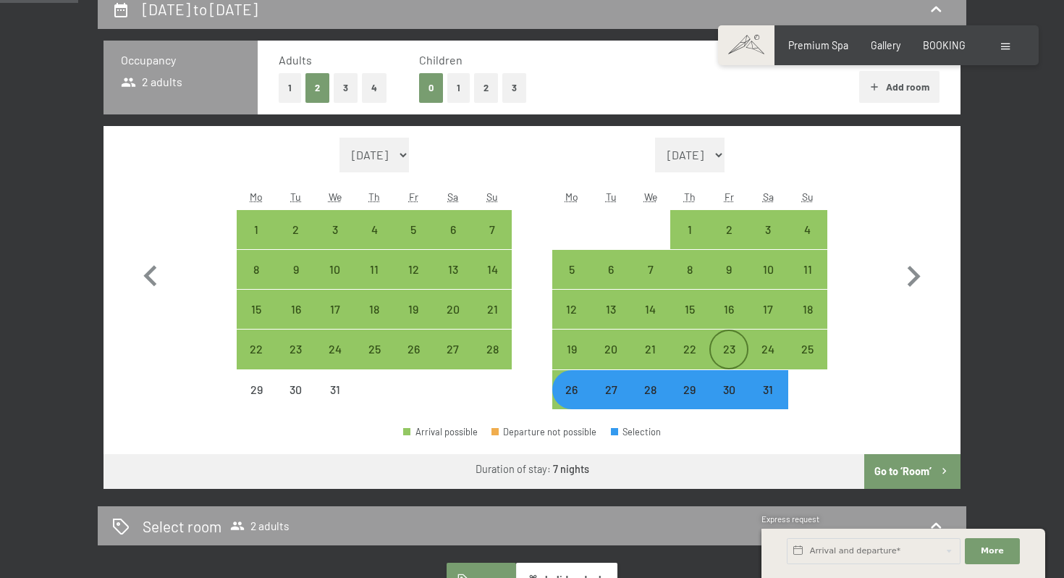
scroll to position [423, 0]
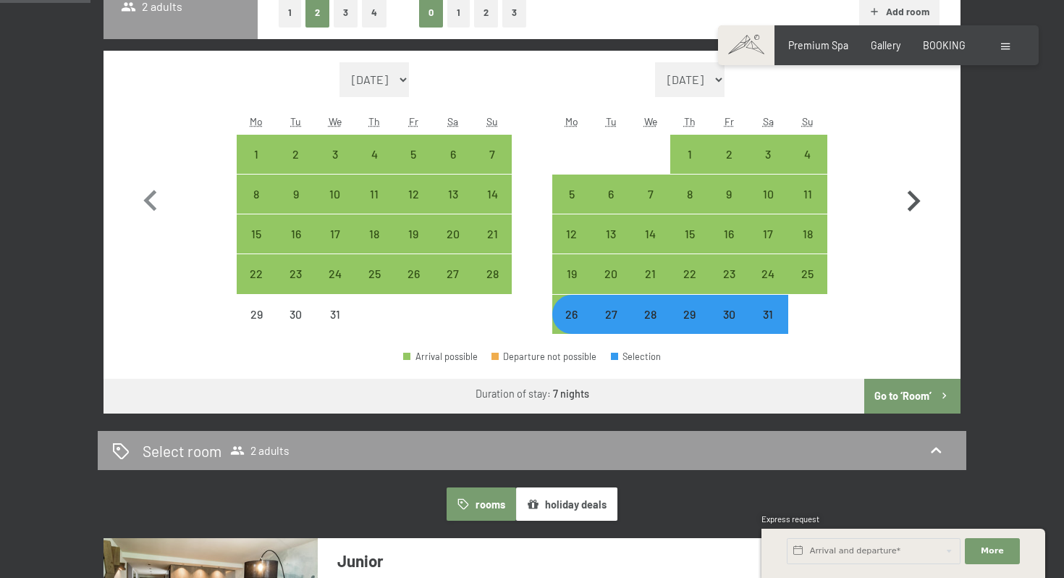
click at [906, 206] on icon "button" at bounding box center [913, 201] width 42 height 42
select select "2026-01-01"
select select "2026-02-01"
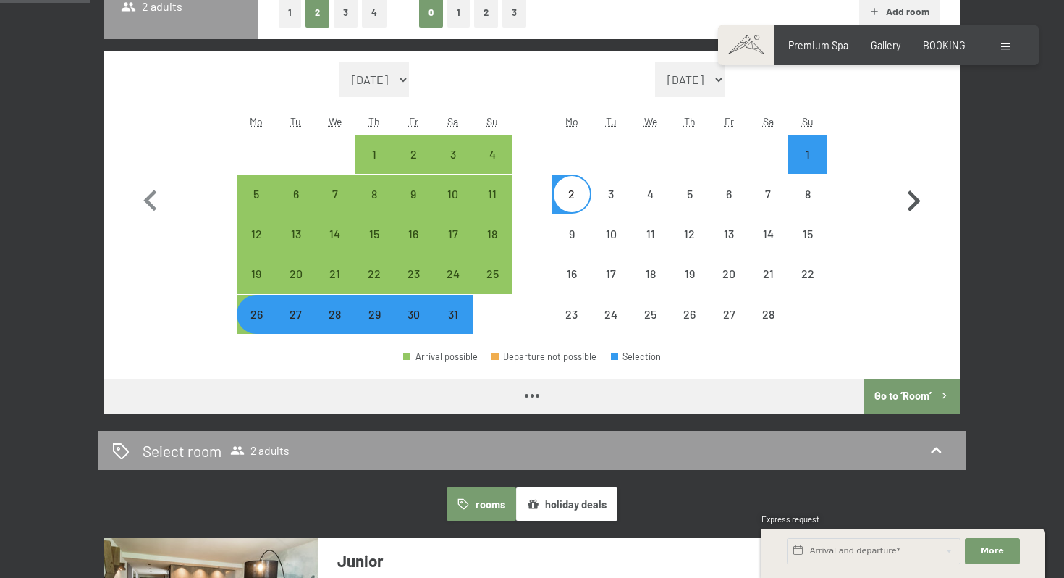
select select "2026-01-01"
select select "2026-02-01"
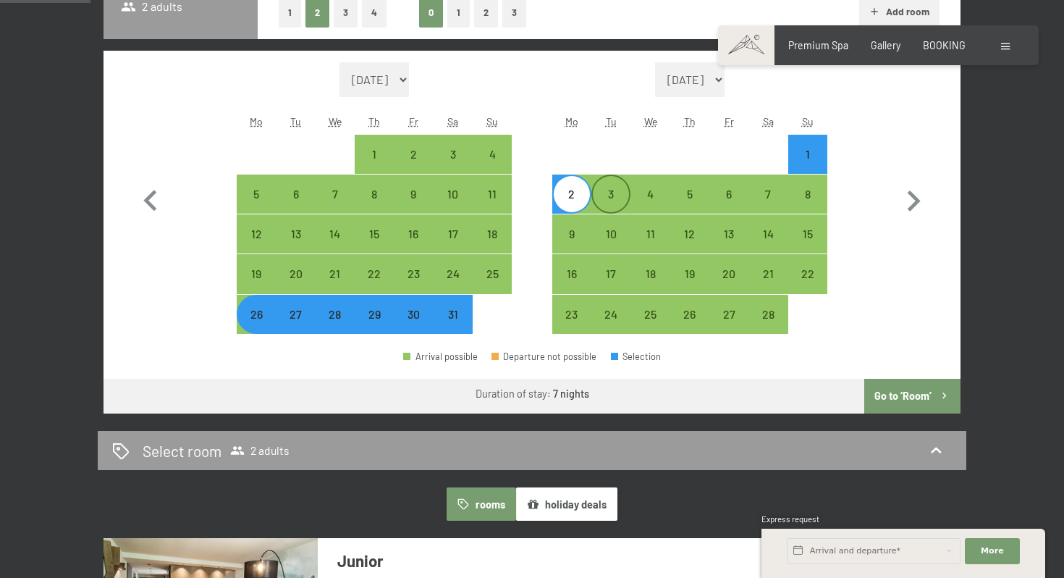
click at [603, 207] on div "3" at bounding box center [611, 206] width 36 height 36
select select "2026-01-01"
select select "2026-02-01"
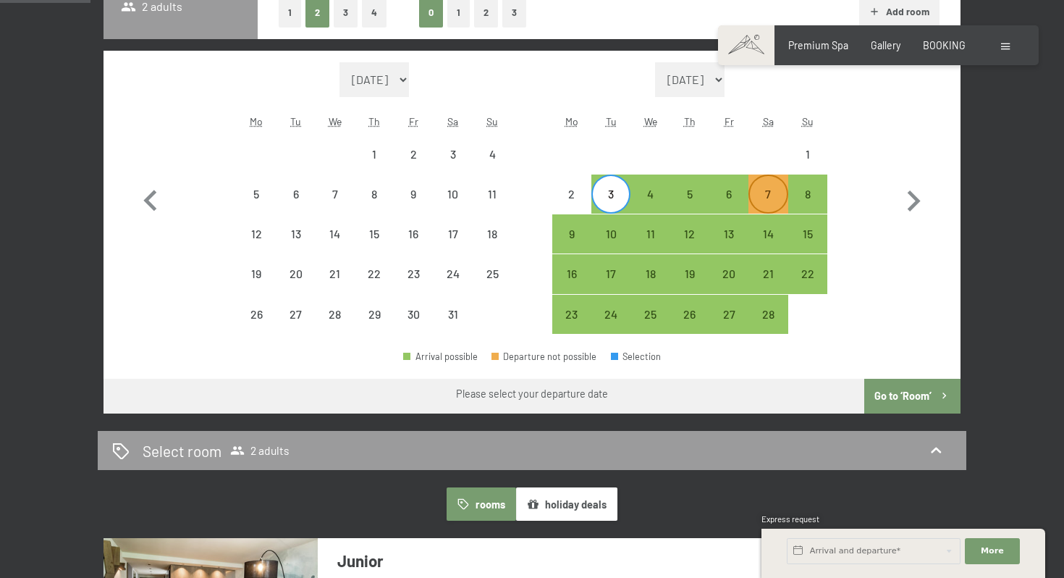
click at [757, 203] on div "7" at bounding box center [768, 206] width 36 height 36
select select "2026-01-01"
select select "2026-02-01"
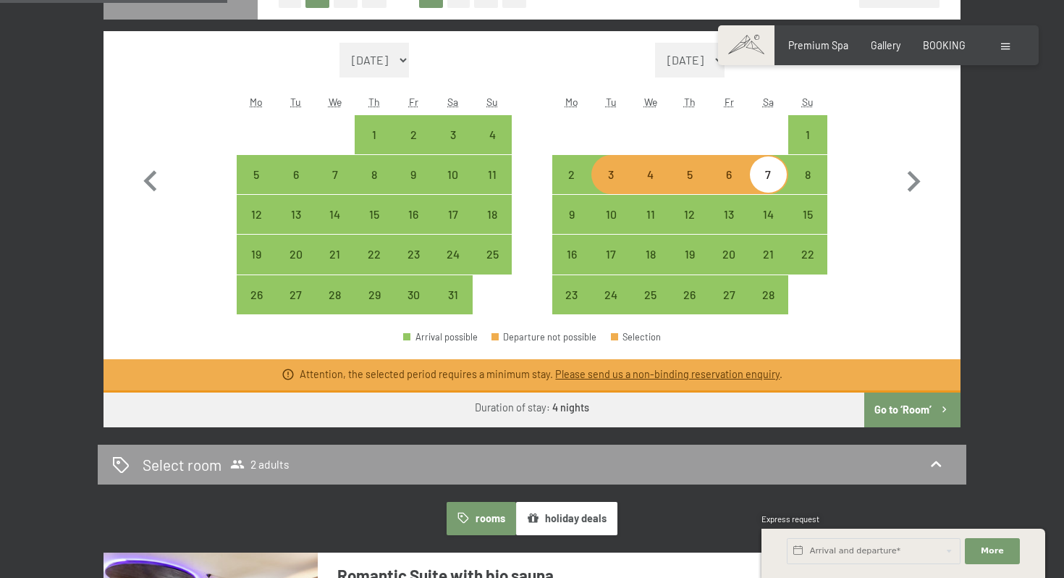
scroll to position [394, 0]
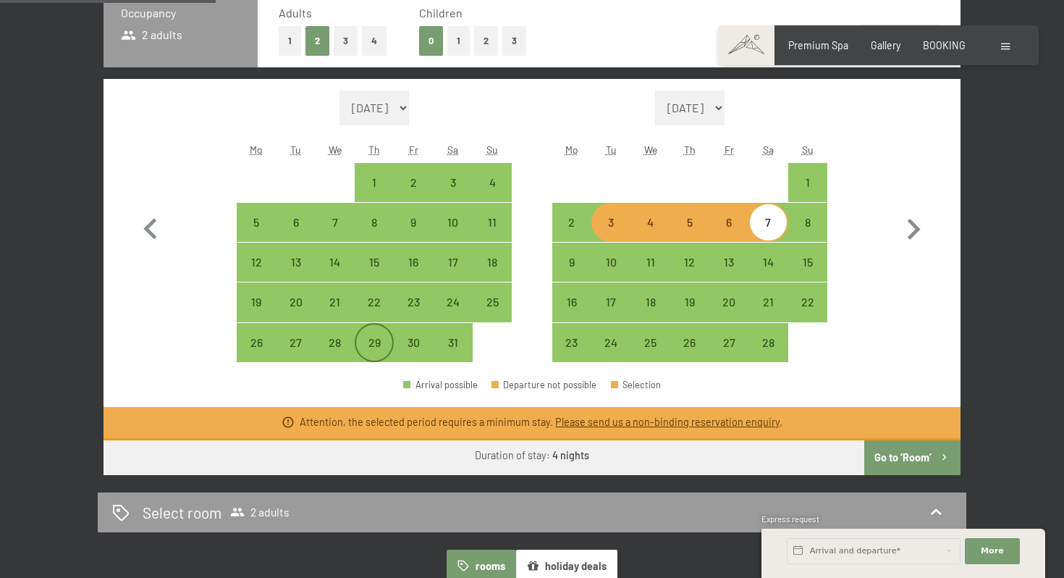
click at [378, 349] on div "29" at bounding box center [374, 355] width 36 height 36
select select "2026-01-01"
select select "2026-02-01"
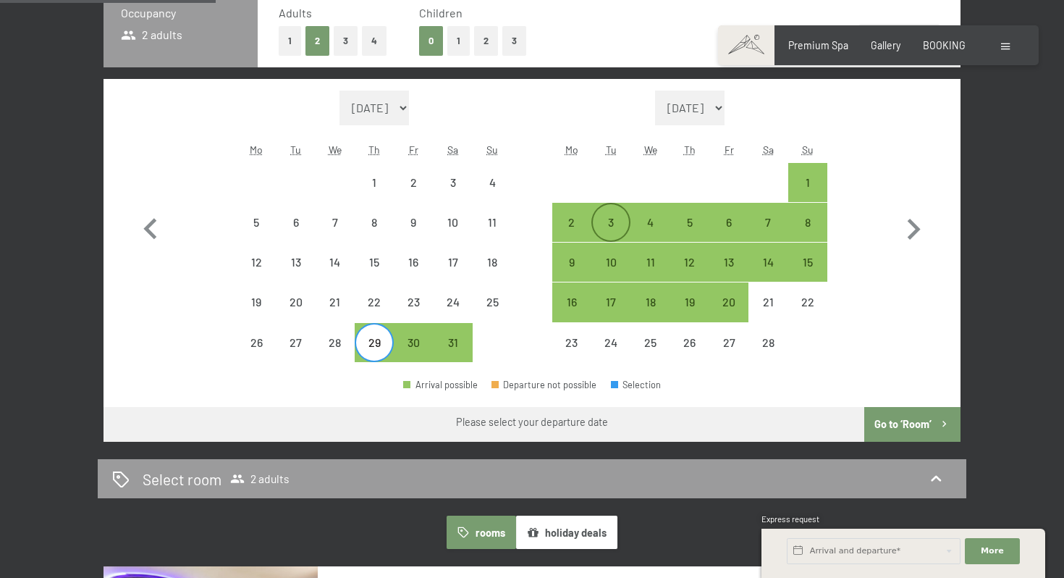
click at [624, 227] on div "3" at bounding box center [611, 234] width 36 height 36
select select "2026-01-01"
select select "2026-02-01"
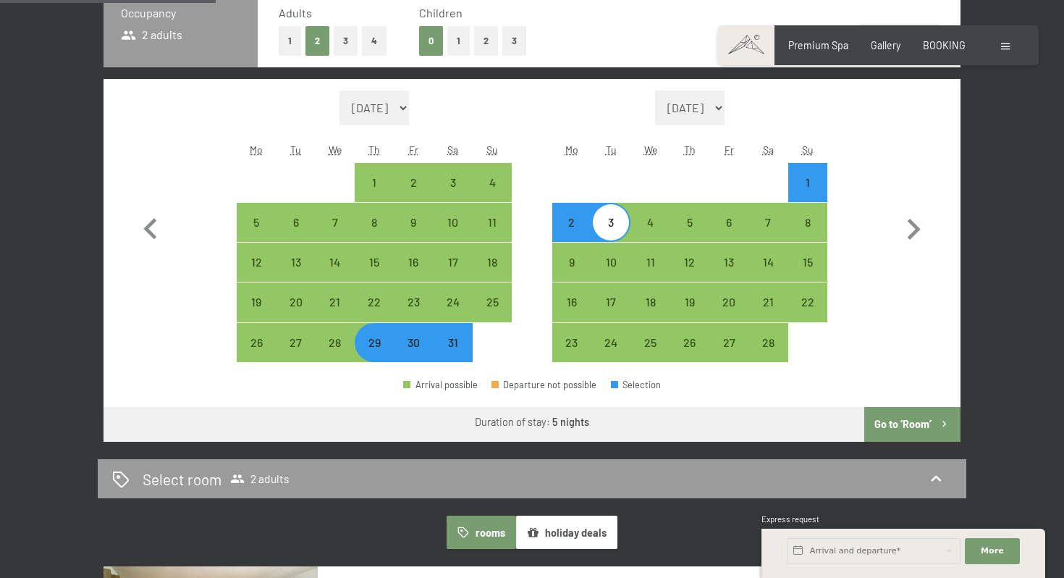
click at [907, 422] on button "Go to ‘Room’" at bounding box center [912, 424] width 96 height 35
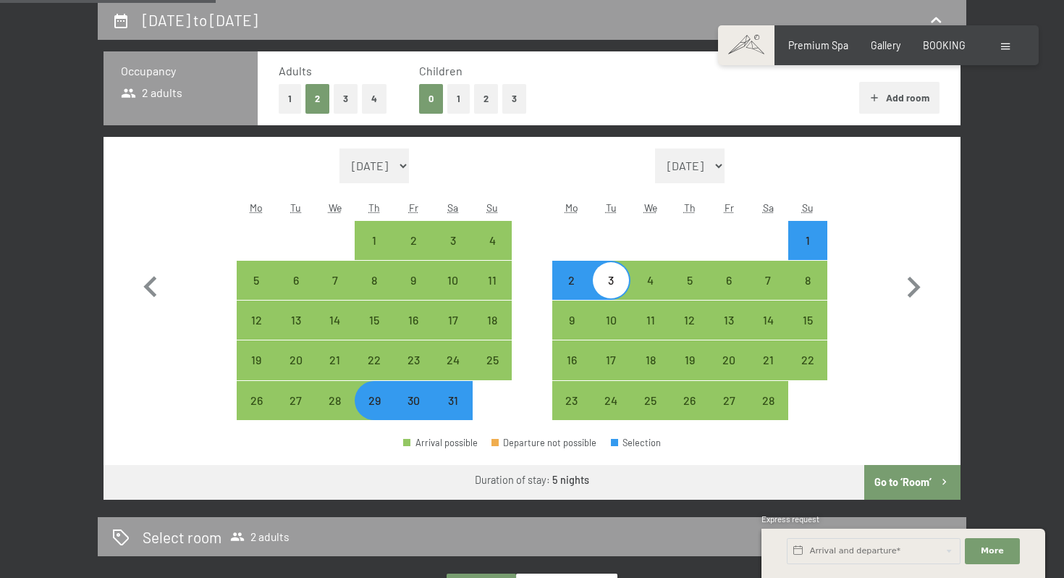
select select "2026-01-01"
select select "2026-02-01"
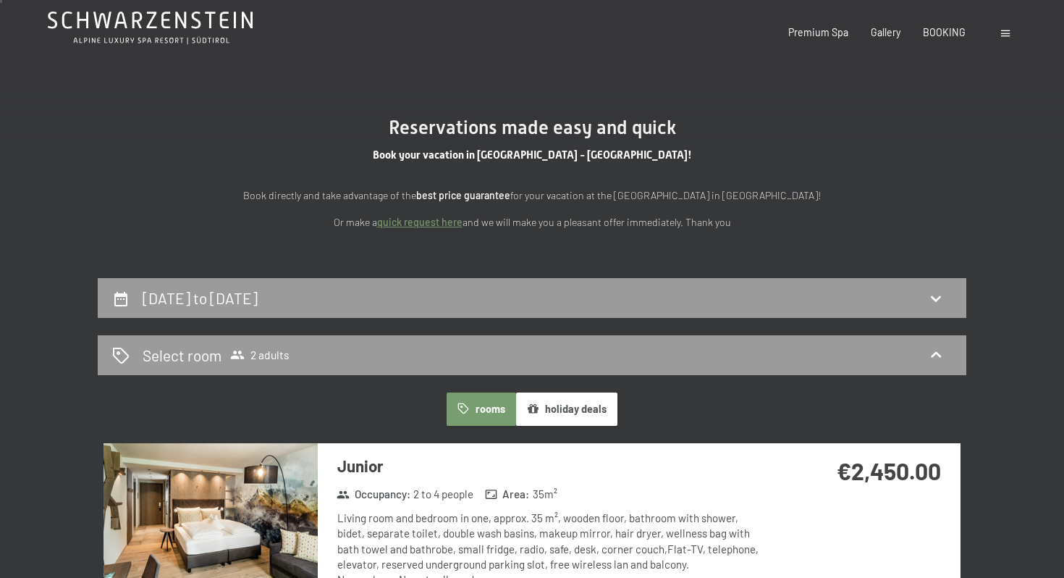
scroll to position [0, 0]
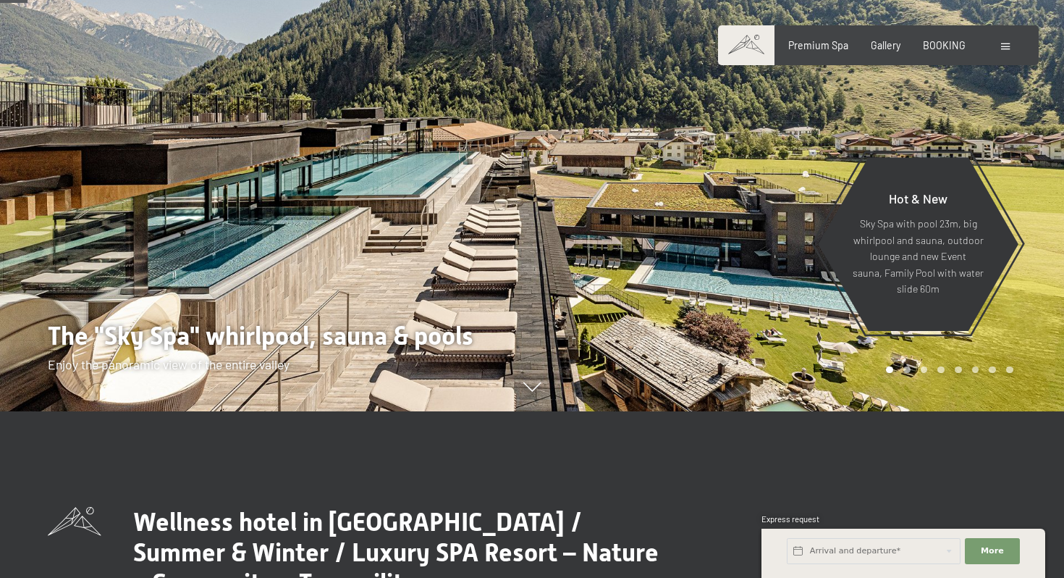
scroll to position [171, 0]
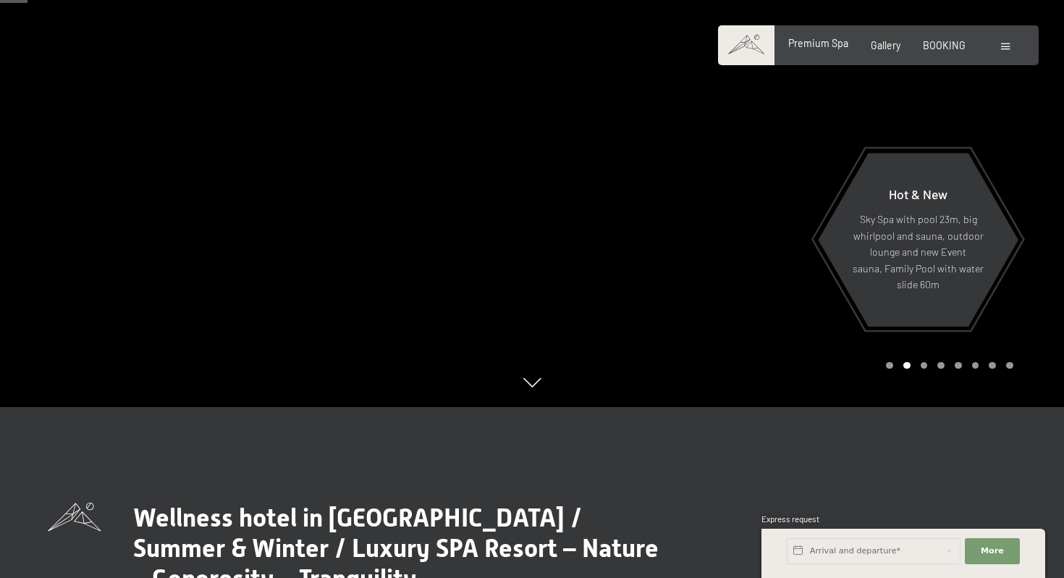
click at [839, 48] on span "Premium Spa" at bounding box center [818, 43] width 60 height 12
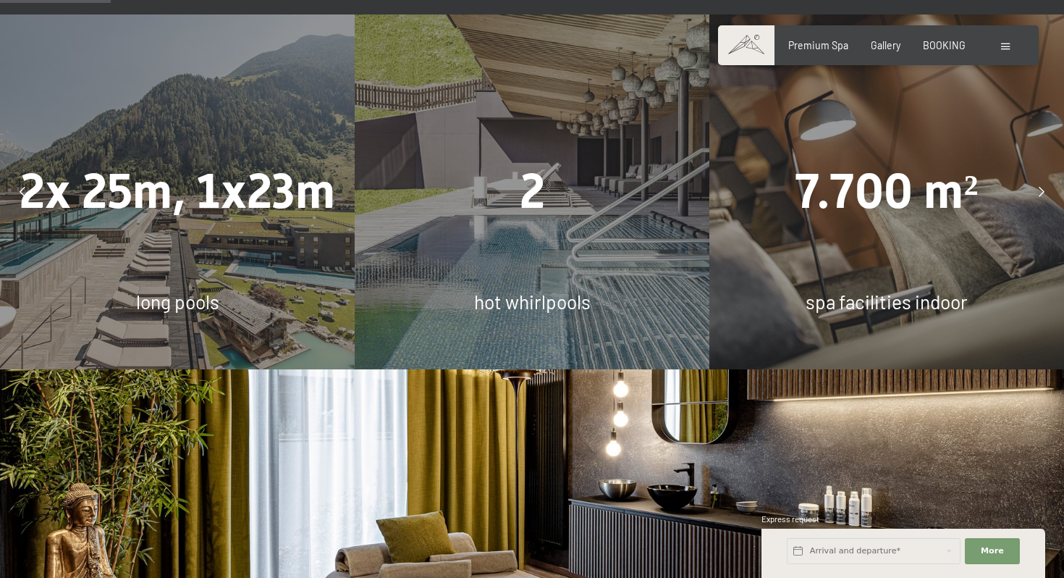
scroll to position [934, 0]
click at [894, 164] on span "7.700 m²" at bounding box center [886, 192] width 183 height 56
click at [867, 291] on span "spa facilities indoor" at bounding box center [887, 302] width 162 height 22
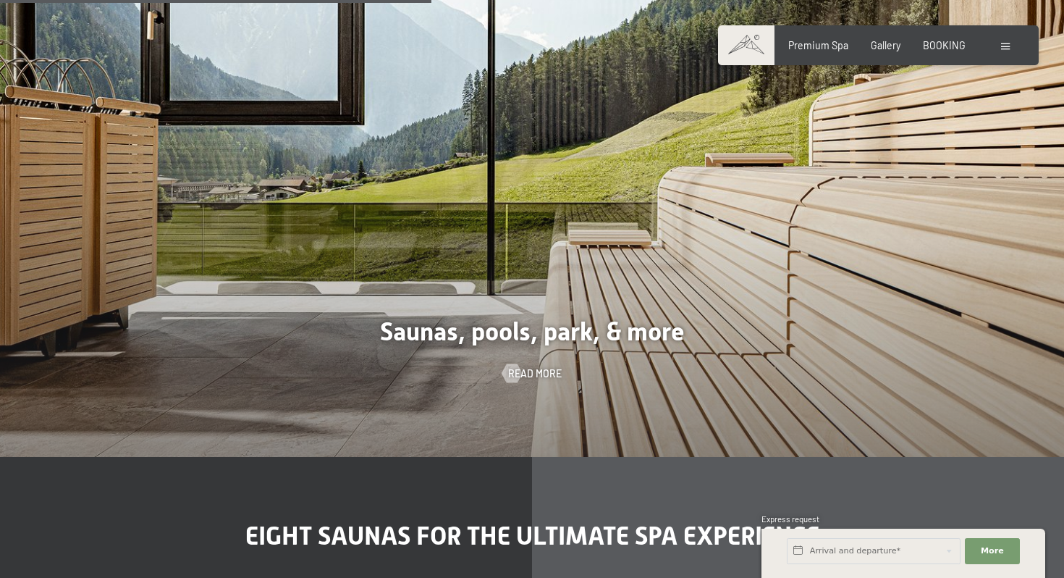
scroll to position [3628, 0]
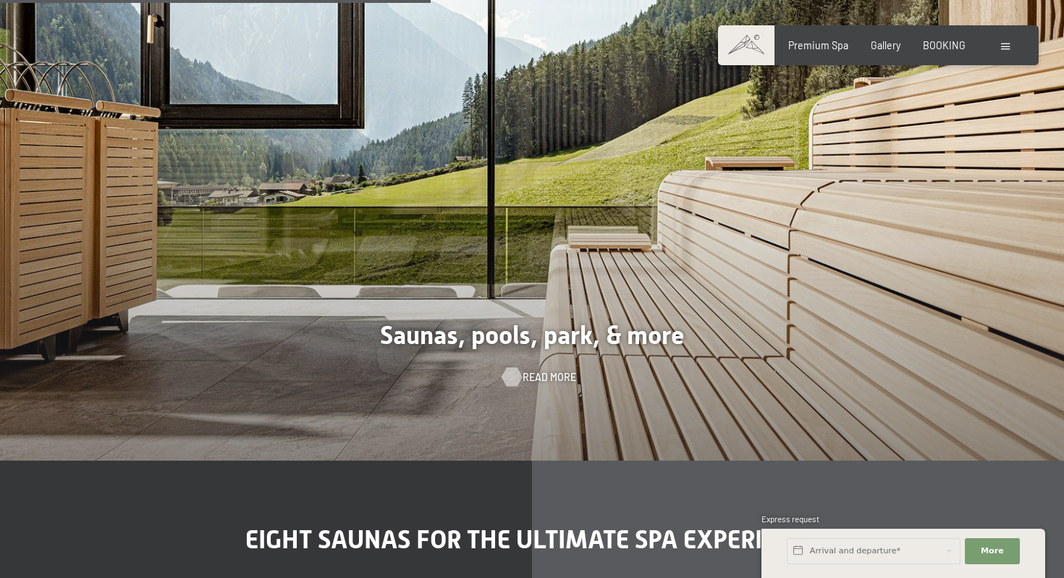
click at [534, 370] on span "Read more" at bounding box center [550, 377] width 54 height 14
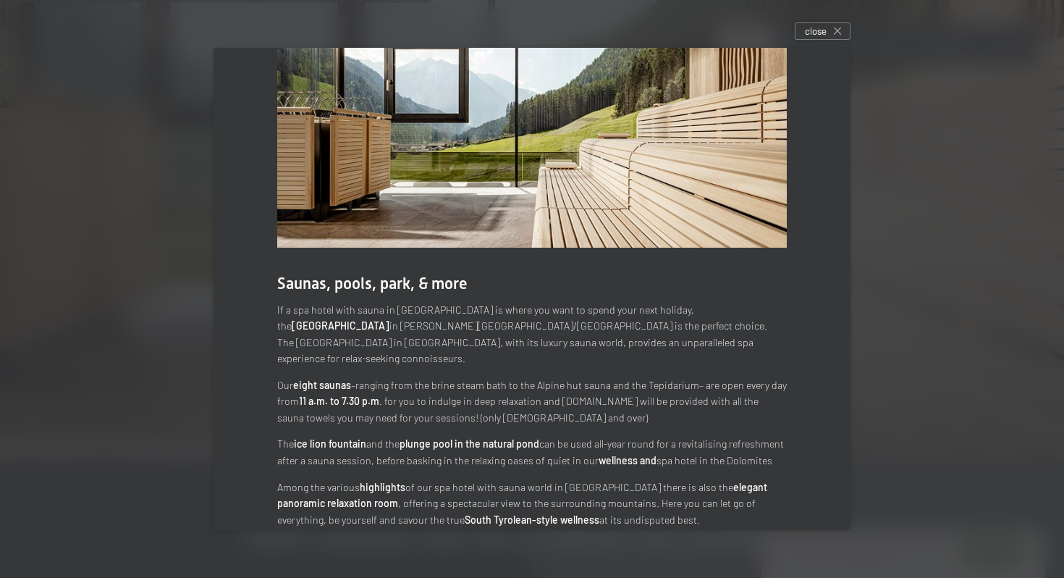
scroll to position [57, 0]
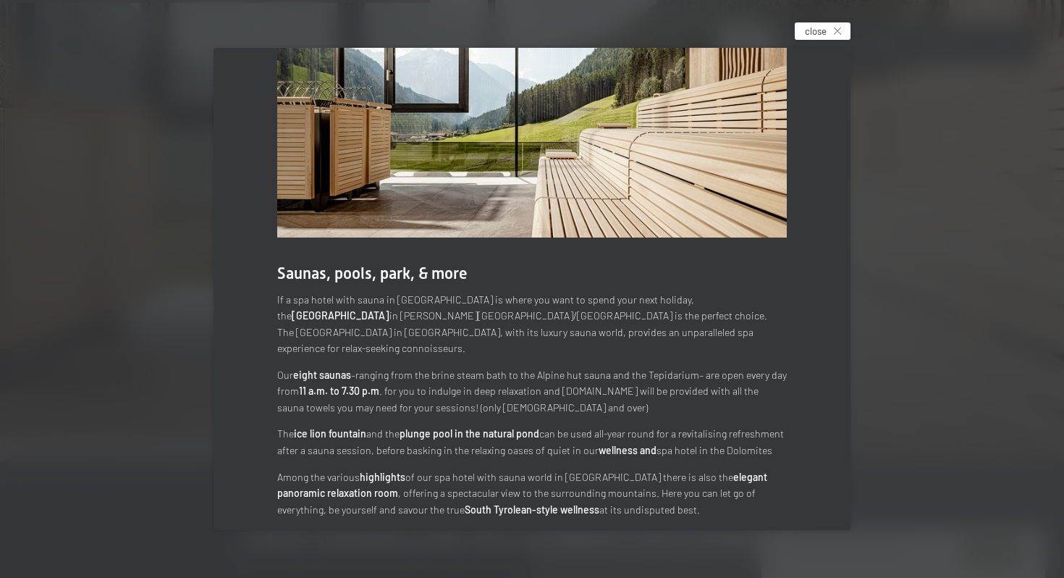
click at [810, 33] on span "close" at bounding box center [816, 31] width 22 height 13
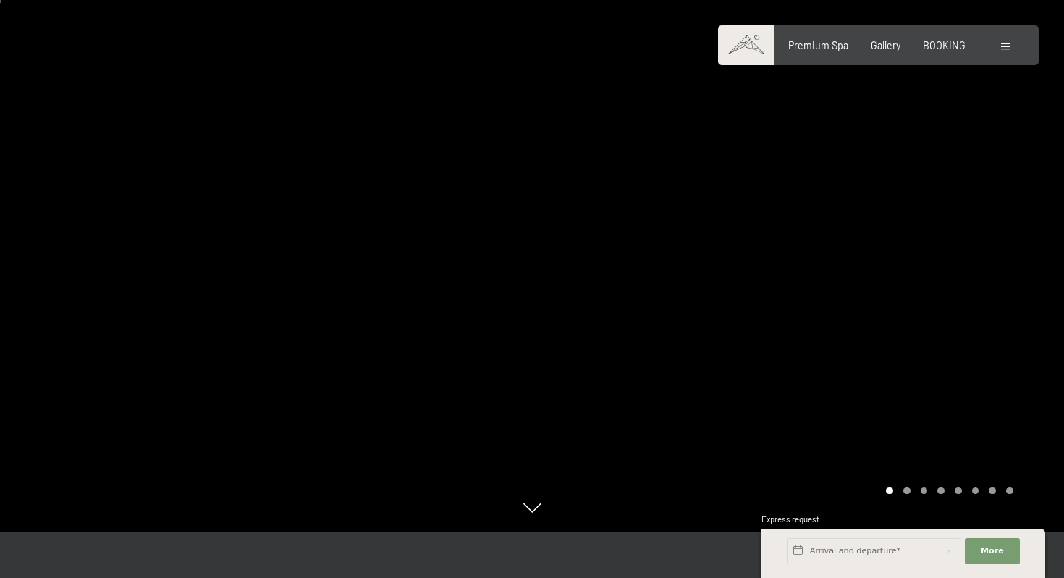
scroll to position [0, 0]
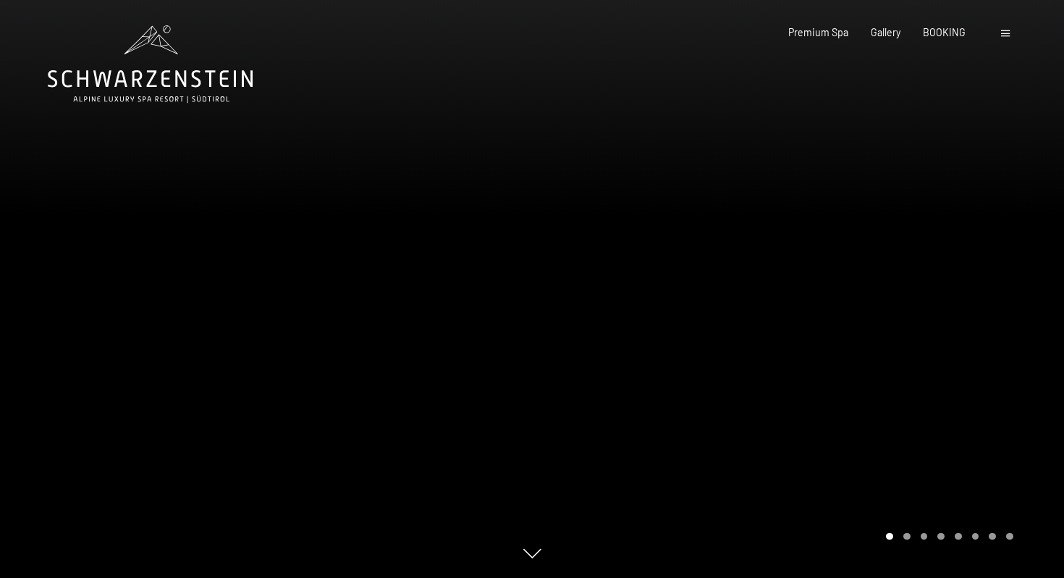
click at [166, 91] on icon at bounding box center [150, 63] width 205 height 77
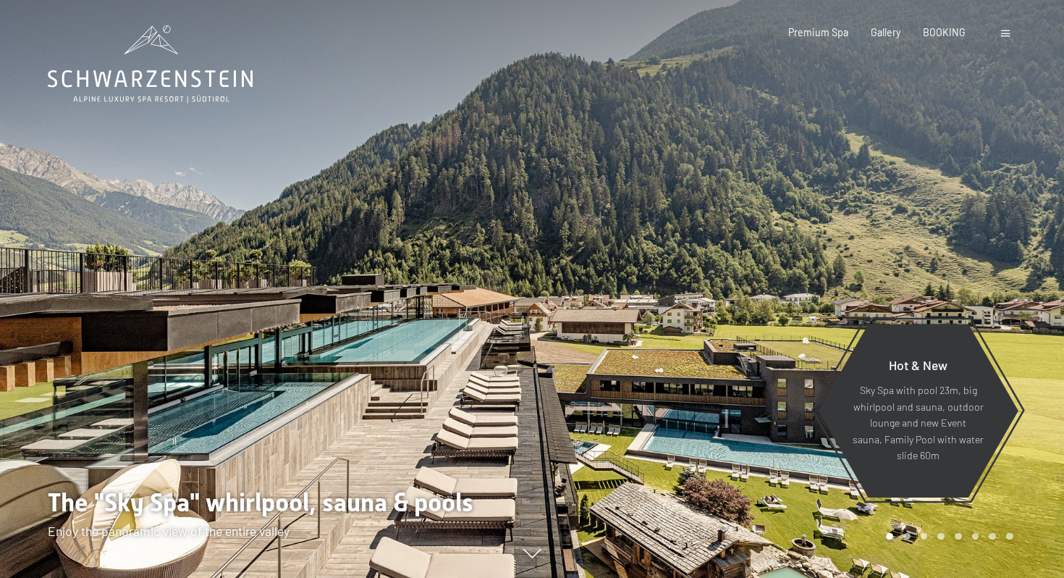
click at [1008, 31] on span at bounding box center [1005, 33] width 9 height 7
click at [1008, 34] on span at bounding box center [1005, 33] width 9 height 7
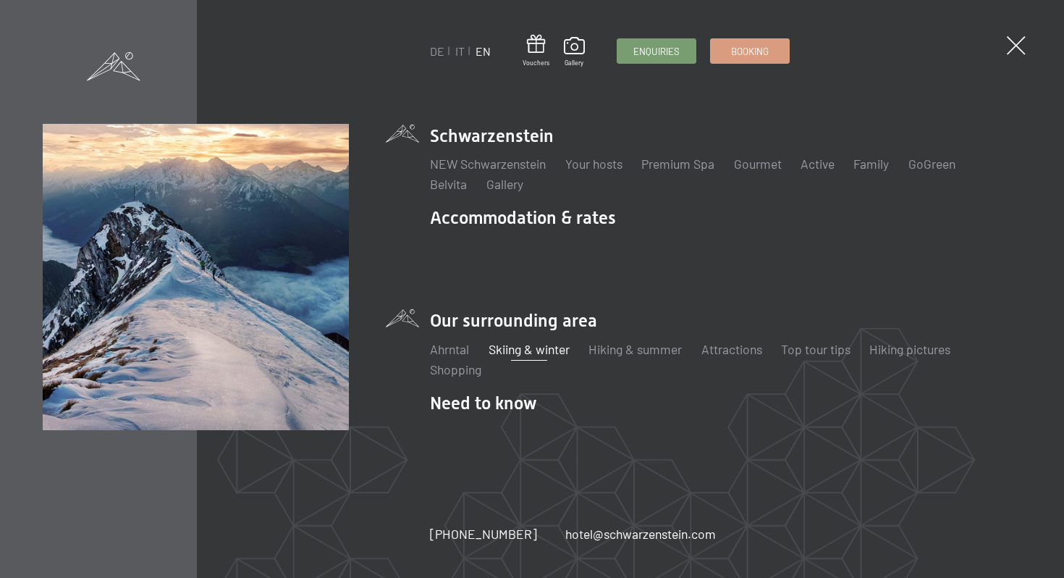
click at [549, 341] on link "Skiing & winter" at bounding box center [529, 349] width 81 height 16
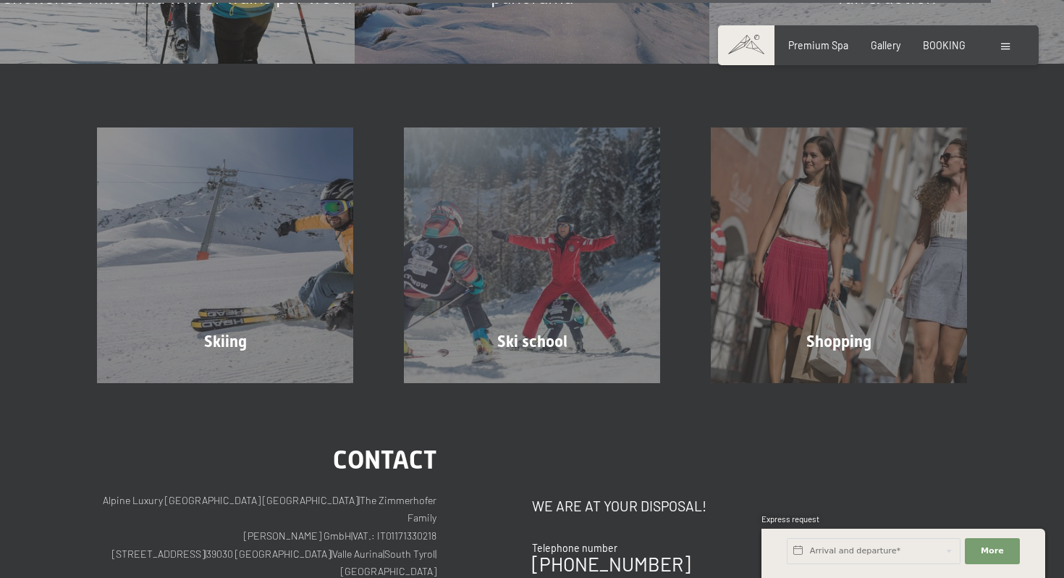
scroll to position [4115, 0]
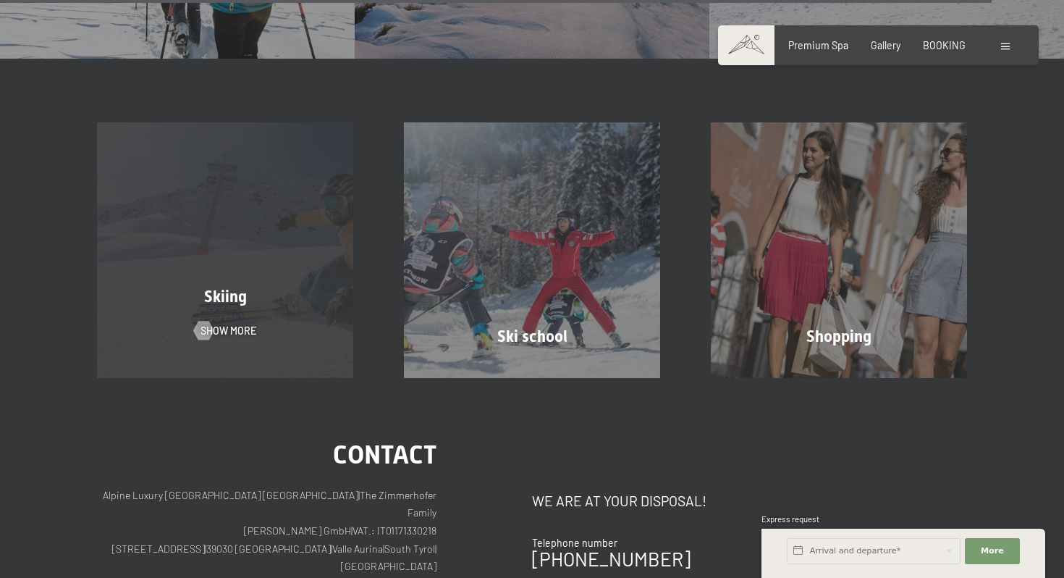
click at [229, 235] on div "Skiing Show more" at bounding box center [225, 249] width 307 height 255
